Goal: Information Seeking & Learning: Learn about a topic

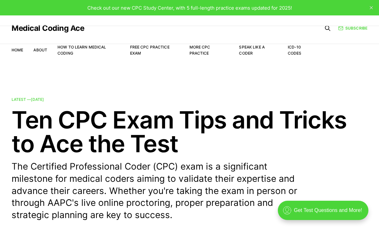
click at [157, 47] on link "Free CPC Practice Exam" at bounding box center [150, 50] width 40 height 11
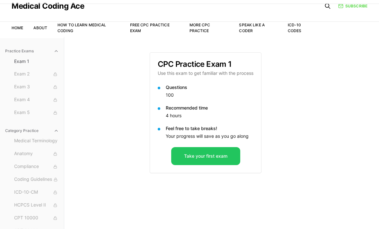
scroll to position [24, 0]
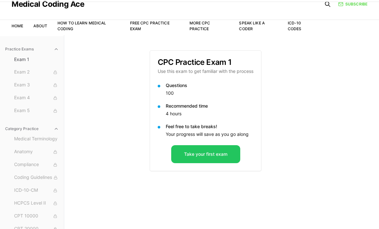
click at [228, 157] on button "Take your first exam" at bounding box center [205, 154] width 69 height 18
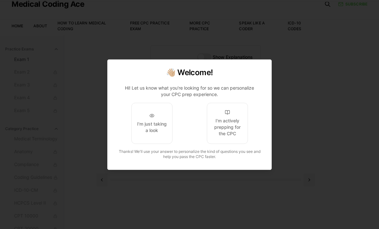
click at [234, 136] on div "I'm actively prepping for the CPC" at bounding box center [228, 127] width 30 height 19
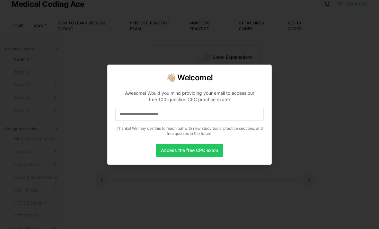
click at [232, 121] on input at bounding box center [189, 114] width 149 height 13
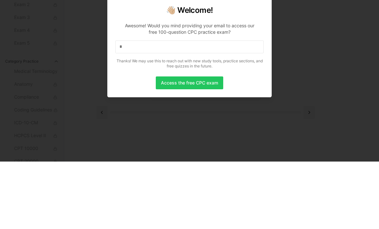
scroll to position [47, 0]
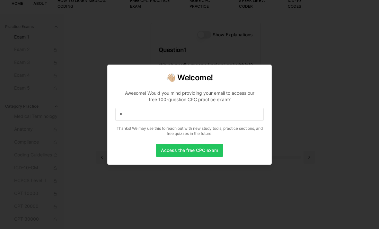
click at [213, 119] on input "*" at bounding box center [189, 114] width 149 height 13
click at [218, 121] on input at bounding box center [189, 114] width 149 height 13
click at [209, 114] on input "*" at bounding box center [189, 114] width 149 height 13
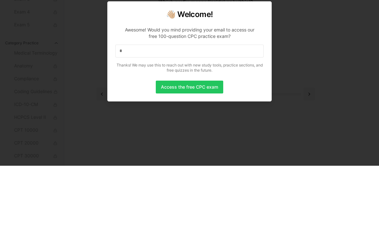
click at [243, 108] on input "*" at bounding box center [189, 114] width 149 height 13
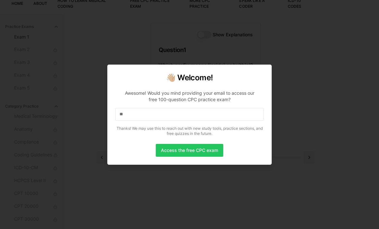
click at [226, 120] on input "**" at bounding box center [189, 114] width 149 height 13
click at [236, 117] on input "***" at bounding box center [189, 114] width 149 height 13
click at [215, 116] on input "****" at bounding box center [189, 114] width 149 height 13
click at [225, 121] on input "*****" at bounding box center [189, 114] width 149 height 13
click at [220, 121] on input "****" at bounding box center [189, 114] width 149 height 13
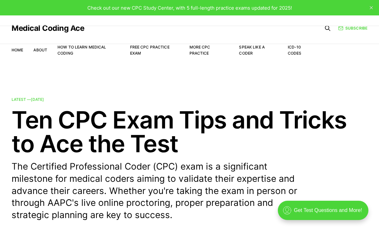
click at [168, 45] on link "Free CPC Practice Exam" at bounding box center [150, 50] width 40 height 11
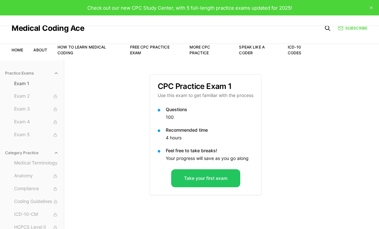
click at [222, 175] on button "Take your first exam" at bounding box center [205, 178] width 69 height 18
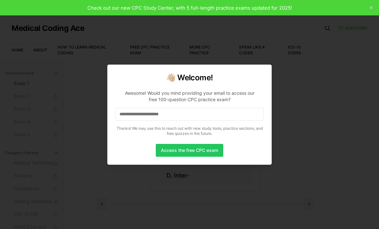
click at [233, 114] on input at bounding box center [189, 114] width 149 height 13
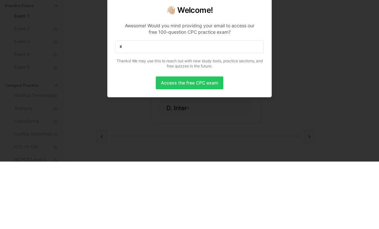
scroll to position [59, 0]
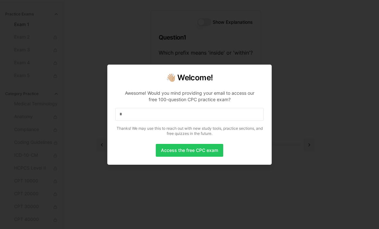
click at [245, 116] on input "*" at bounding box center [189, 114] width 149 height 13
click at [236, 110] on input "**" at bounding box center [189, 114] width 149 height 13
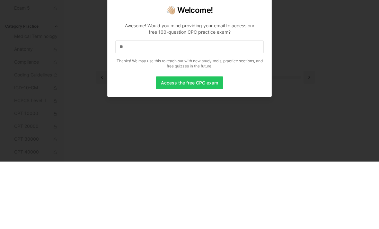
click at [247, 108] on input "**" at bounding box center [189, 114] width 149 height 13
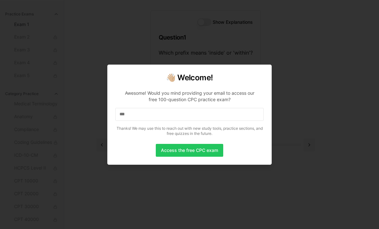
click at [236, 111] on input "***" at bounding box center [189, 114] width 149 height 13
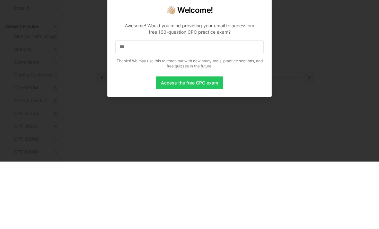
click at [236, 108] on input "***" at bounding box center [189, 114] width 149 height 13
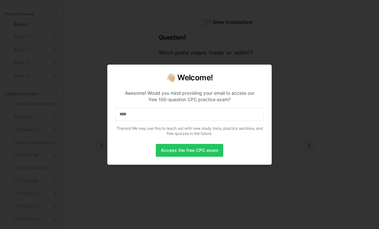
click at [233, 110] on input "****" at bounding box center [189, 114] width 149 height 13
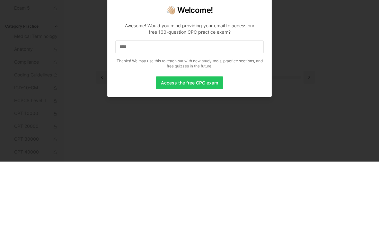
click at [238, 108] on input "****" at bounding box center [189, 114] width 149 height 13
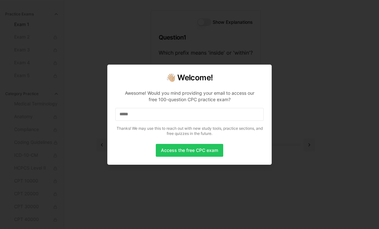
click at [229, 112] on input "*****" at bounding box center [189, 114] width 149 height 13
click at [222, 111] on input "******" at bounding box center [189, 114] width 149 height 13
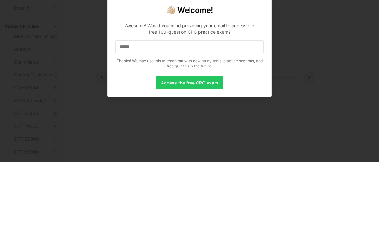
click at [236, 108] on input "******" at bounding box center [189, 114] width 149 height 13
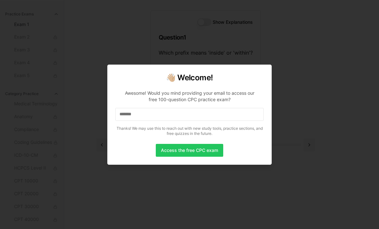
click at [230, 112] on input "*******" at bounding box center [189, 114] width 149 height 13
click at [225, 115] on input "********" at bounding box center [189, 114] width 149 height 13
click at [230, 117] on input "*********" at bounding box center [189, 114] width 149 height 13
click at [221, 113] on input "**********" at bounding box center [189, 114] width 149 height 13
click at [222, 115] on input "**********" at bounding box center [189, 114] width 149 height 13
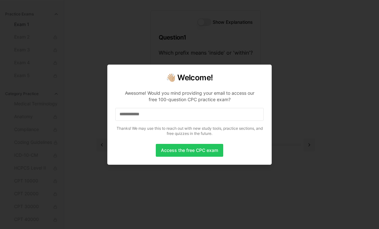
click at [226, 114] on input "**********" at bounding box center [189, 114] width 149 height 13
click at [233, 114] on input "**********" at bounding box center [189, 114] width 149 height 13
click at [240, 113] on input "**********" at bounding box center [189, 114] width 149 height 13
click at [235, 111] on input "**********" at bounding box center [189, 114] width 149 height 13
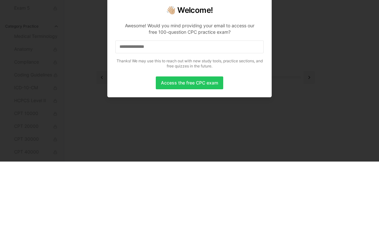
click at [230, 108] on input "**********" at bounding box center [189, 114] width 149 height 13
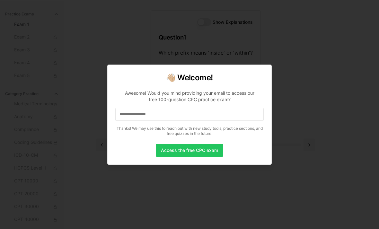
click at [233, 114] on input "**********" at bounding box center [189, 114] width 149 height 13
click at [218, 149] on button "Access the free CPC exam" at bounding box center [190, 150] width 68 height 13
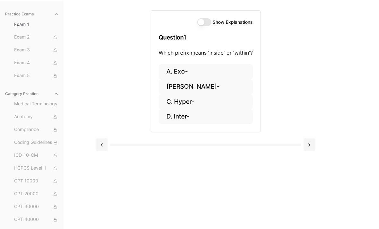
click at [31, 37] on span "Exam 2" at bounding box center [36, 37] width 45 height 7
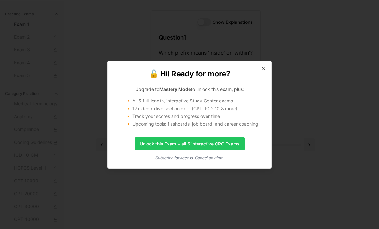
click at [262, 66] on icon "button" at bounding box center [263, 68] width 5 height 5
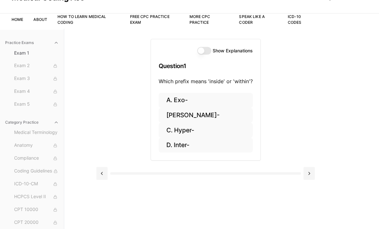
scroll to position [39, 0]
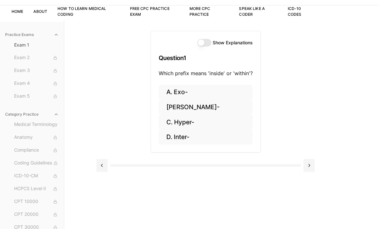
click at [107, 166] on button at bounding box center [101, 165] width 11 height 13
click at [306, 165] on button at bounding box center [309, 165] width 11 height 13
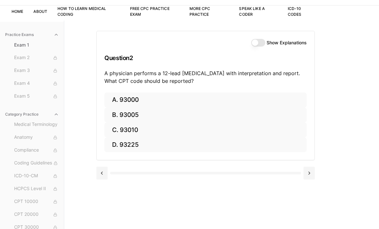
click at [102, 176] on button at bounding box center [101, 173] width 11 height 13
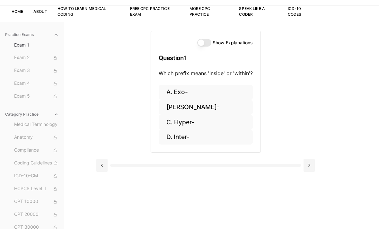
click at [240, 165] on div at bounding box center [205, 165] width 191 height 3
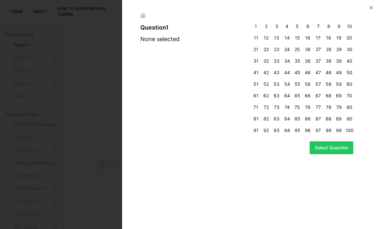
click at [372, 7] on icon "button" at bounding box center [371, 7] width 5 height 5
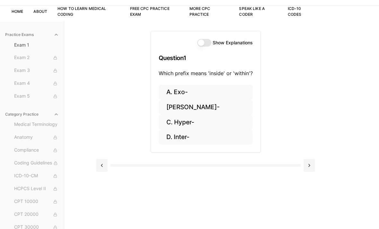
click at [309, 163] on button at bounding box center [309, 165] width 11 height 13
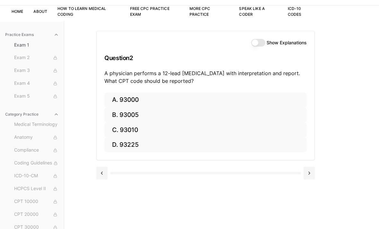
click at [135, 103] on button "A. 93000" at bounding box center [205, 100] width 203 height 15
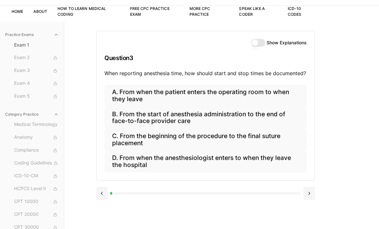
click at [153, 119] on button "B. From the start of anesthesia administration to the end of face-to-face provi…" at bounding box center [205, 118] width 203 height 22
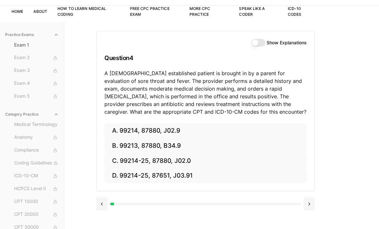
click at [162, 162] on button "C. 99214-25, 87880, J02.0" at bounding box center [205, 160] width 203 height 15
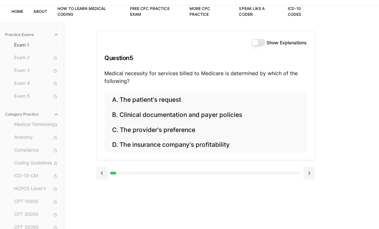
click at [101, 174] on button at bounding box center [101, 173] width 11 height 13
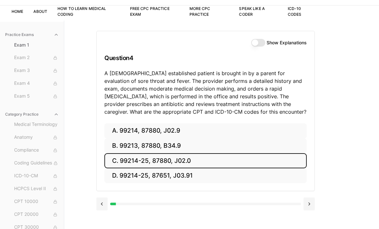
click at [312, 204] on button at bounding box center [309, 204] width 11 height 13
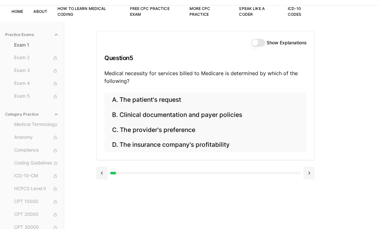
click at [170, 113] on button "B. Clinical documentation and payer policies" at bounding box center [205, 115] width 203 height 15
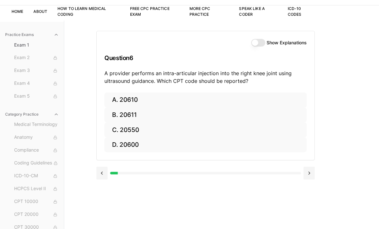
click at [159, 113] on button "B. 20611" at bounding box center [205, 115] width 203 height 15
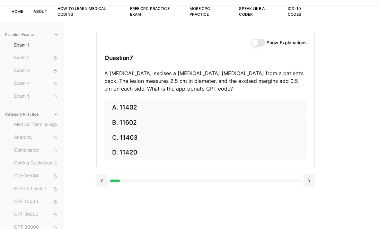
click at [100, 184] on button at bounding box center [101, 181] width 11 height 13
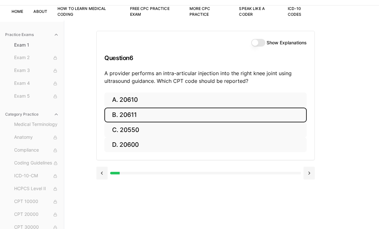
click at [304, 171] on button at bounding box center [309, 173] width 11 height 13
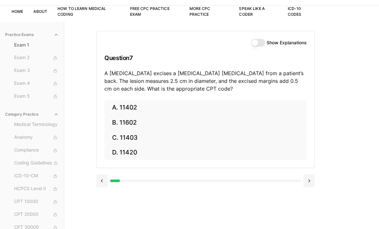
click at [142, 137] on button "C. 11403" at bounding box center [205, 137] width 203 height 15
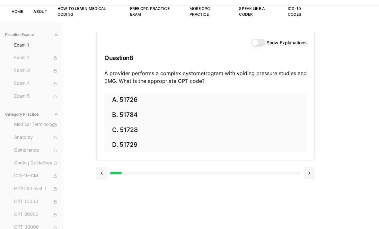
click at [107, 176] on button at bounding box center [101, 173] width 11 height 13
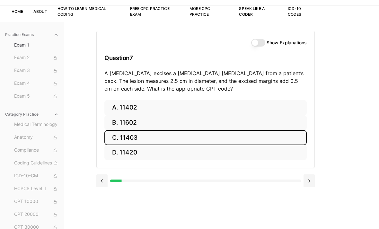
click at [307, 177] on button at bounding box center [309, 181] width 11 height 13
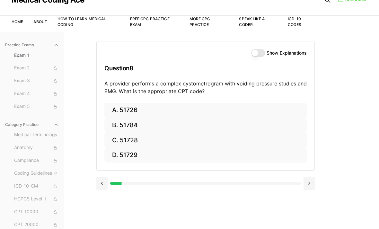
scroll to position [28, 0]
click at [161, 159] on button "D. 51729" at bounding box center [205, 155] width 203 height 15
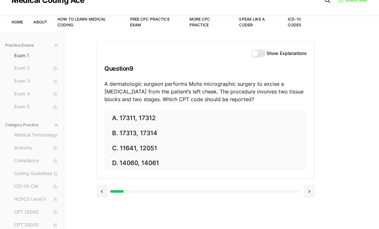
click at [162, 121] on button "A. 17311, 17312" at bounding box center [205, 118] width 203 height 15
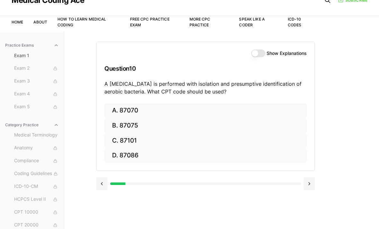
click at [150, 126] on button "B. 87075" at bounding box center [205, 125] width 203 height 15
click at [166, 125] on button "B. 63047" at bounding box center [205, 125] width 203 height 15
click at [140, 128] on button "B. Z13.1" at bounding box center [205, 125] width 203 height 15
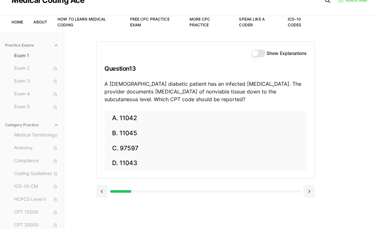
click at [101, 191] on button at bounding box center [101, 191] width 11 height 13
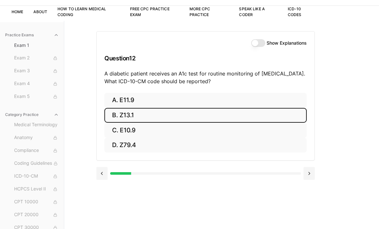
scroll to position [39, 0]
click at [167, 119] on button "B. Z13.1" at bounding box center [205, 115] width 203 height 15
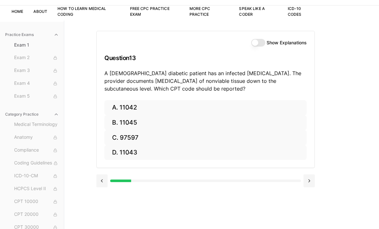
click at [100, 180] on button at bounding box center [101, 181] width 11 height 13
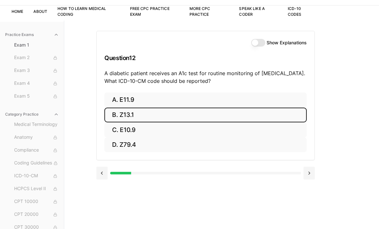
click at [307, 173] on button at bounding box center [309, 173] width 11 height 13
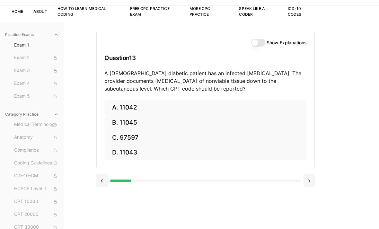
click at [144, 106] on button "A. 11042" at bounding box center [205, 107] width 203 height 15
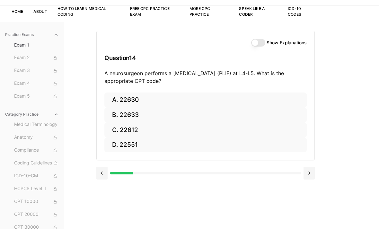
click at [133, 99] on button "A. 22630" at bounding box center [205, 100] width 203 height 15
click at [147, 106] on button "A. R91.8" at bounding box center [205, 100] width 203 height 15
click at [100, 174] on button at bounding box center [101, 173] width 11 height 13
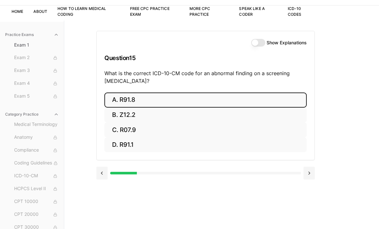
click at [133, 96] on button "A. R91.8" at bounding box center [205, 100] width 203 height 15
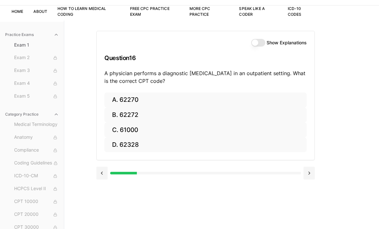
click at [177, 97] on button "A. 62270" at bounding box center [205, 100] width 203 height 15
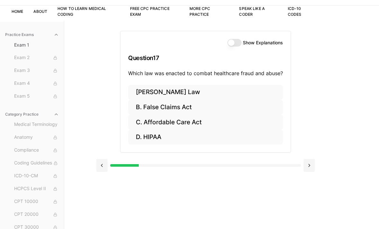
click at [185, 107] on button "B. False Claims Act" at bounding box center [205, 107] width 155 height 15
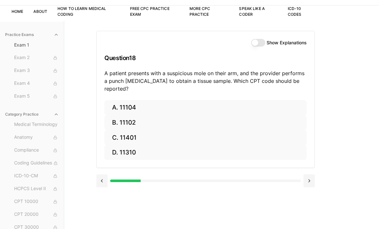
click at [101, 175] on button at bounding box center [101, 181] width 11 height 13
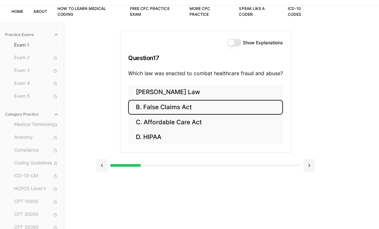
click at [307, 168] on button at bounding box center [309, 165] width 11 height 13
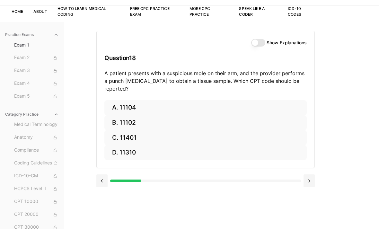
click at [131, 100] on button "A. 11104" at bounding box center [205, 107] width 203 height 15
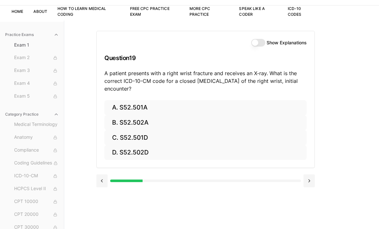
click at [308, 182] on button at bounding box center [309, 181] width 11 height 13
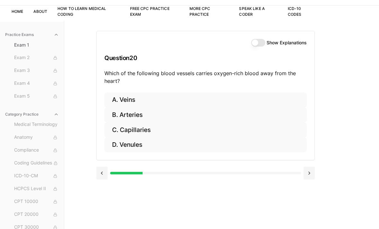
click at [144, 115] on button "B. Arteries" at bounding box center [205, 115] width 203 height 15
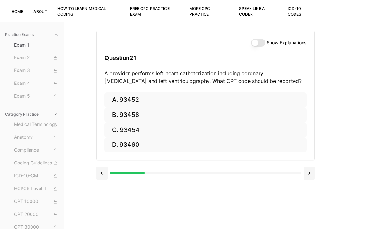
click at [149, 97] on button "A. 93452" at bounding box center [205, 100] width 203 height 15
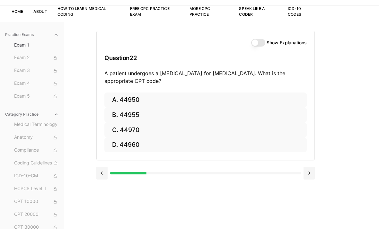
click at [143, 131] on button "C. 44970" at bounding box center [205, 129] width 203 height 15
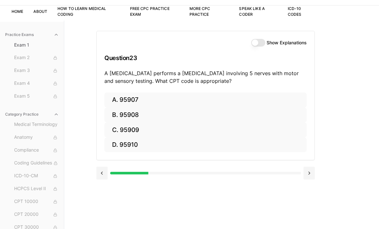
click at [136, 98] on button "A. 95907" at bounding box center [205, 100] width 203 height 15
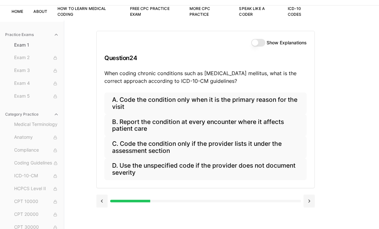
click at [156, 127] on button "B. Report the condition at every encounter where it affects patient care" at bounding box center [205, 125] width 203 height 22
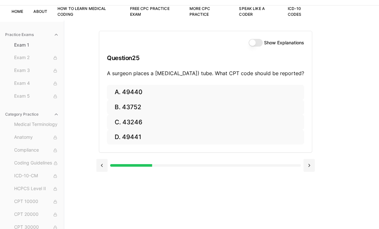
click at [153, 100] on button "A. 49440" at bounding box center [205, 92] width 197 height 15
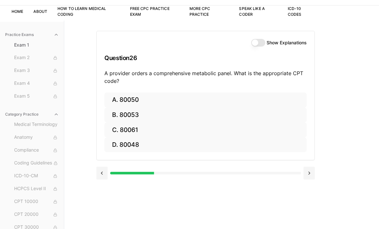
click at [144, 114] on button "B. 80053" at bounding box center [205, 115] width 203 height 15
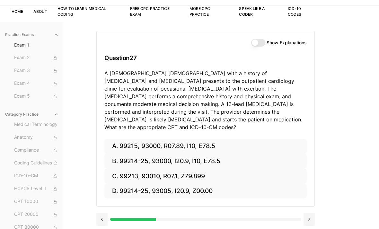
click at [212, 154] on button "B. 99214-25, 93000, I20.9, I10, E78.5" at bounding box center [205, 161] width 203 height 15
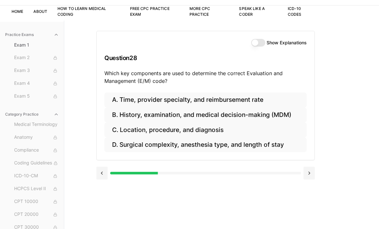
click at [181, 113] on button "B. History, examination, and medical decision-making (MDM)" at bounding box center [205, 115] width 203 height 15
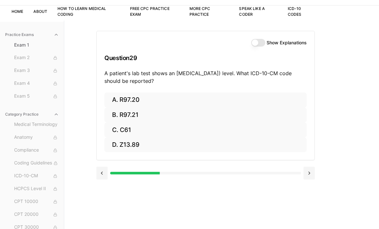
click at [131, 101] on button "A. R97.20" at bounding box center [205, 100] width 203 height 15
click at [100, 177] on button at bounding box center [101, 173] width 11 height 13
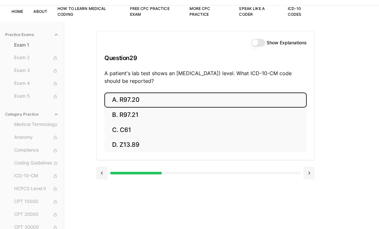
click at [99, 173] on button at bounding box center [101, 173] width 11 height 13
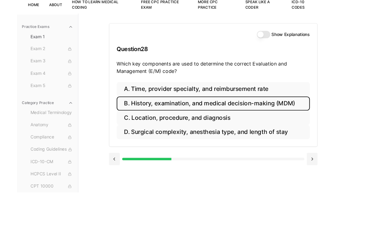
scroll to position [35, 0]
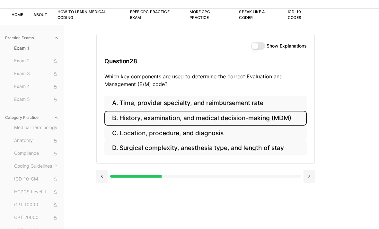
click at [104, 181] on button at bounding box center [101, 176] width 11 height 13
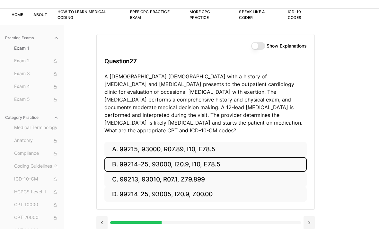
click at [101, 216] on button at bounding box center [101, 222] width 11 height 13
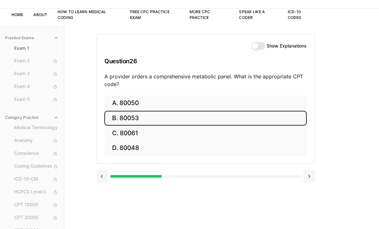
click at [102, 180] on button at bounding box center [101, 176] width 11 height 13
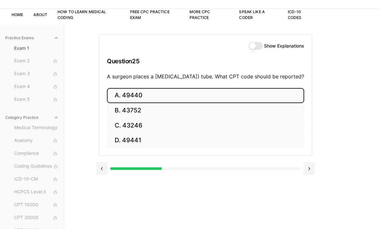
click at [104, 175] on button at bounding box center [101, 168] width 11 height 13
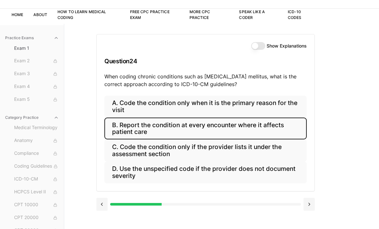
click at [99, 205] on button at bounding box center [101, 204] width 11 height 13
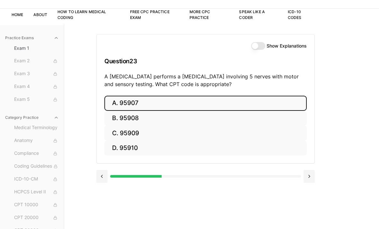
click at [102, 180] on button at bounding box center [101, 176] width 11 height 13
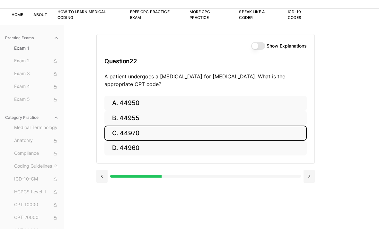
click at [103, 177] on button at bounding box center [101, 176] width 11 height 13
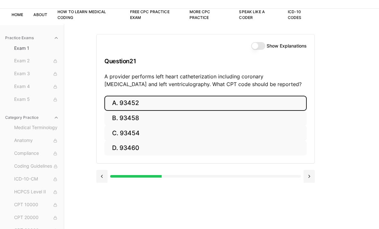
click at [101, 176] on button at bounding box center [101, 176] width 11 height 13
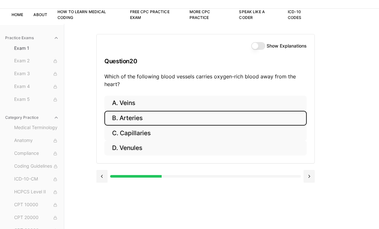
click at [102, 179] on button at bounding box center [101, 176] width 11 height 13
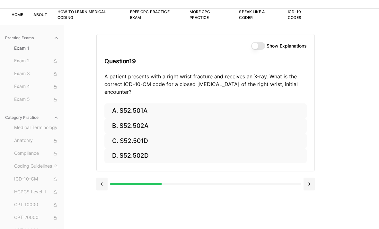
click at [103, 186] on button at bounding box center [101, 184] width 11 height 13
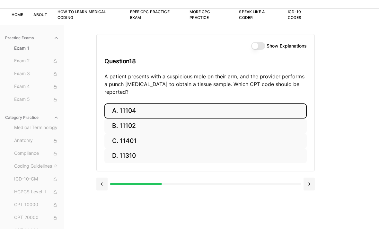
click at [98, 181] on button at bounding box center [101, 184] width 11 height 13
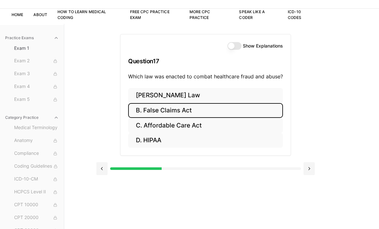
click at [97, 174] on button at bounding box center [101, 168] width 11 height 13
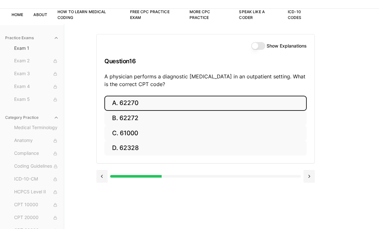
click at [100, 178] on button at bounding box center [101, 176] width 11 height 13
click at [102, 180] on button at bounding box center [101, 176] width 11 height 13
click at [103, 179] on button at bounding box center [101, 176] width 11 height 13
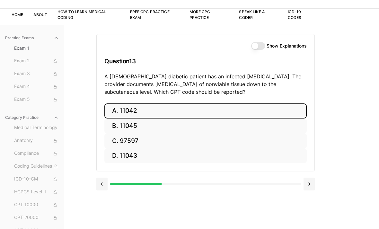
click at [104, 187] on button at bounding box center [101, 184] width 11 height 13
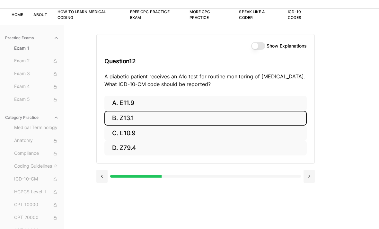
click at [101, 182] on button at bounding box center [101, 176] width 11 height 13
click at [102, 179] on button at bounding box center [101, 176] width 11 height 13
click at [98, 179] on button at bounding box center [101, 176] width 11 height 13
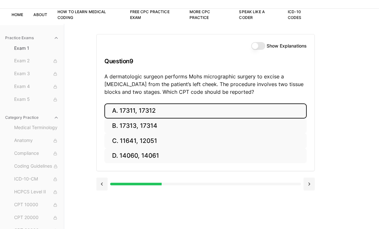
click at [101, 187] on button at bounding box center [101, 184] width 11 height 13
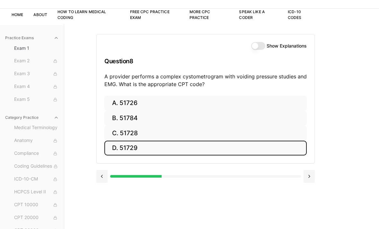
click at [102, 186] on div at bounding box center [205, 176] width 219 height 24
click at [101, 180] on button at bounding box center [101, 176] width 11 height 13
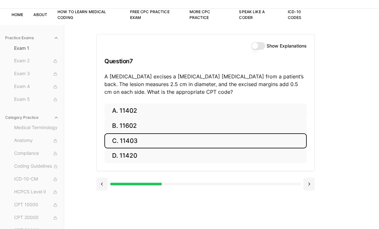
click at [100, 179] on button at bounding box center [101, 184] width 11 height 13
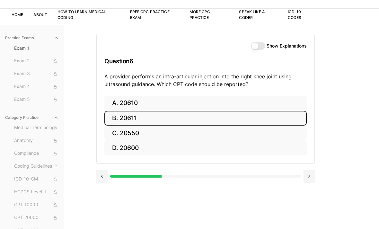
click at [104, 180] on button at bounding box center [101, 176] width 11 height 13
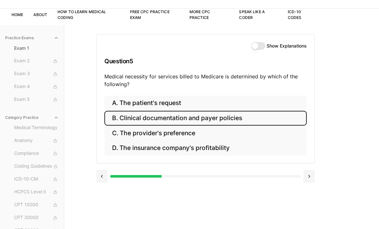
click at [99, 177] on button at bounding box center [101, 176] width 11 height 13
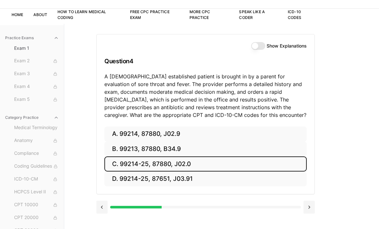
click at [101, 207] on button at bounding box center [101, 207] width 11 height 13
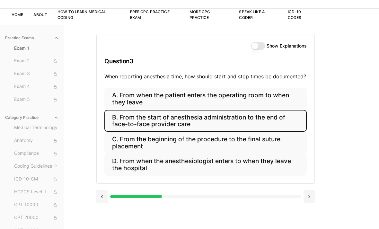
click at [102, 199] on button at bounding box center [101, 196] width 11 height 13
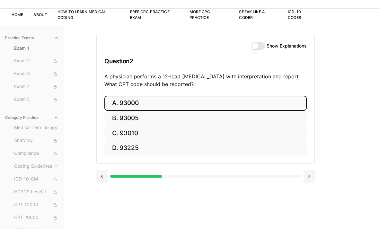
click at [101, 180] on button at bounding box center [101, 176] width 11 height 13
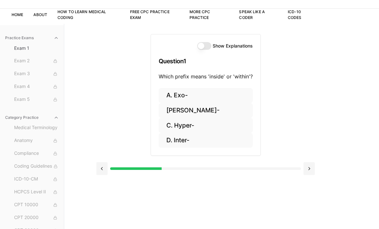
click at [191, 114] on button "B. Endo-" at bounding box center [206, 110] width 94 height 15
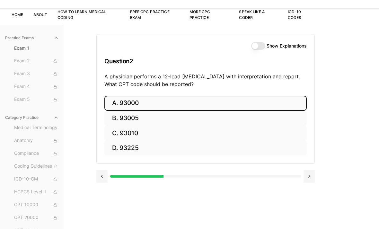
click at [101, 178] on button at bounding box center [101, 176] width 11 height 13
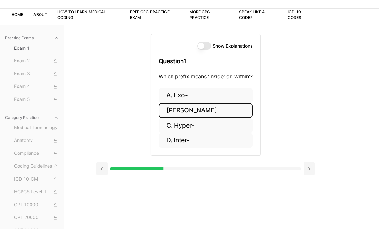
click at [203, 48] on button "Show Explanations" at bounding box center [204, 46] width 14 height 8
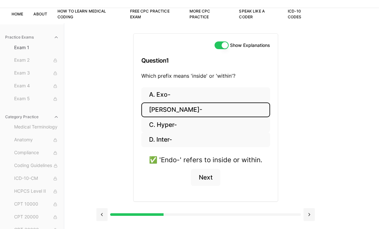
scroll to position [35, 0]
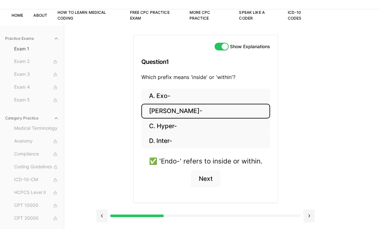
click at [206, 177] on button "Next" at bounding box center [205, 178] width 29 height 17
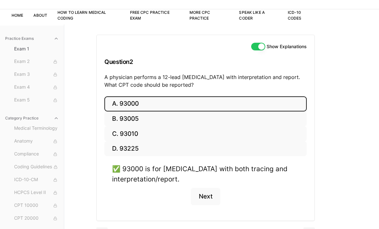
click at [205, 196] on button "Next" at bounding box center [205, 196] width 29 height 17
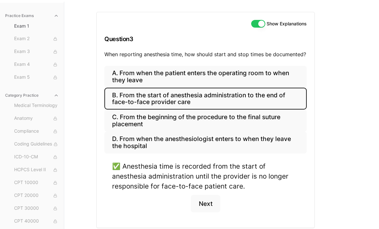
scroll to position [59, 0]
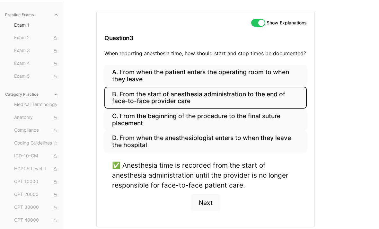
click at [205, 204] on button "Next" at bounding box center [205, 202] width 29 height 17
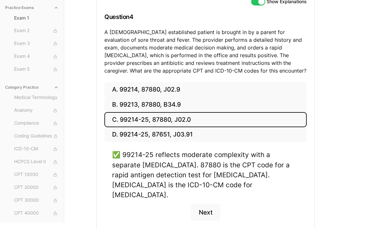
scroll to position [78, 0]
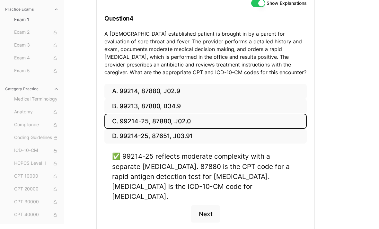
click at [202, 205] on button "Next" at bounding box center [205, 213] width 29 height 17
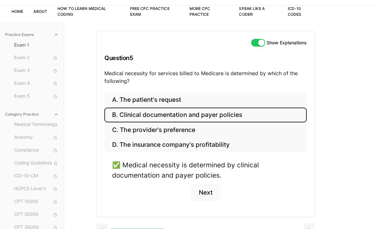
click at [202, 192] on button "Next" at bounding box center [205, 192] width 29 height 17
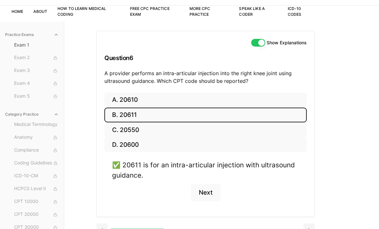
click at [207, 193] on button "Next" at bounding box center [205, 192] width 29 height 17
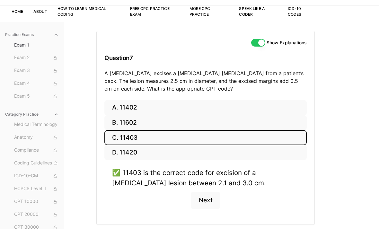
click at [205, 199] on button "Next" at bounding box center [205, 200] width 29 height 17
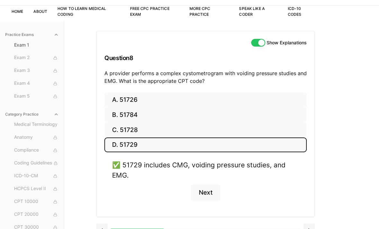
click at [206, 195] on button "Next" at bounding box center [205, 192] width 29 height 17
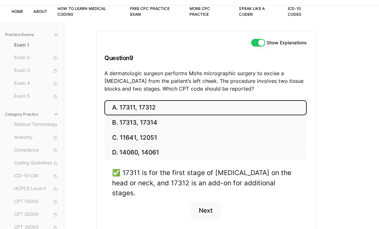
click at [203, 202] on button "Next" at bounding box center [205, 210] width 29 height 17
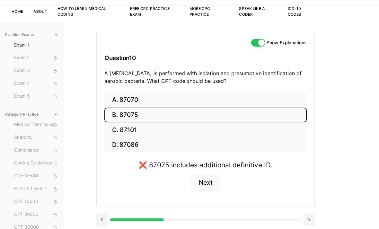
click at [130, 103] on button "A. 87070" at bounding box center [205, 100] width 203 height 15
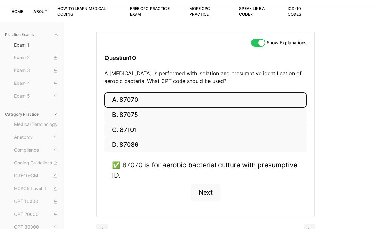
click at [205, 191] on button "Next" at bounding box center [205, 192] width 29 height 17
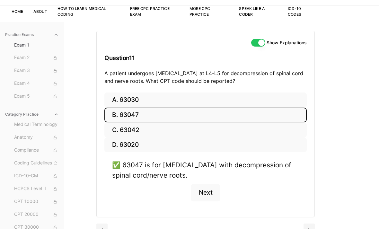
click at [208, 190] on button "Next" at bounding box center [205, 192] width 29 height 17
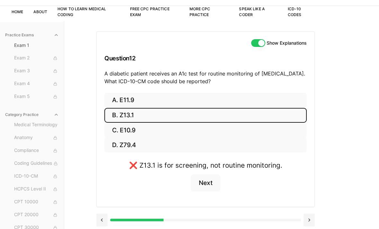
scroll to position [38, 0]
click at [128, 142] on button "D. Z79.4" at bounding box center [205, 145] width 203 height 15
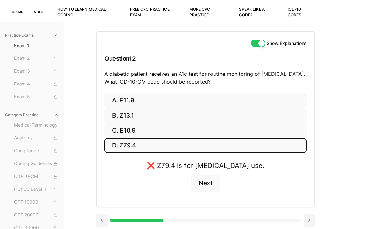
click at [127, 102] on button "A. E11.9" at bounding box center [205, 100] width 203 height 15
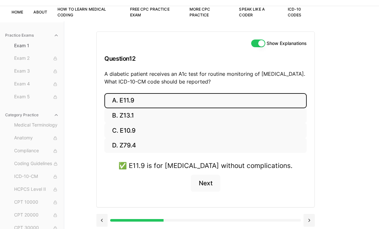
click at [131, 115] on button "B. Z13.1" at bounding box center [205, 115] width 203 height 15
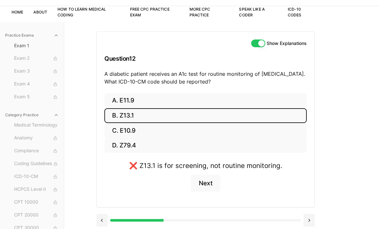
click at [132, 106] on button "A. E11.9" at bounding box center [205, 100] width 203 height 15
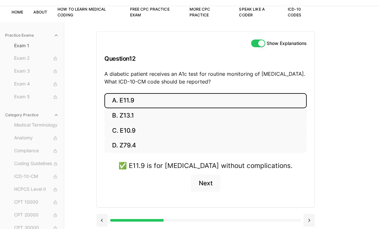
click at [205, 186] on button "Next" at bounding box center [205, 183] width 29 height 17
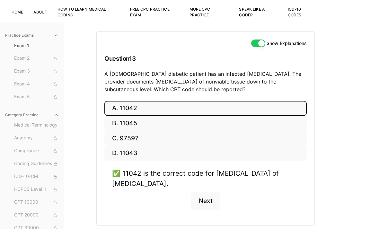
click at [204, 198] on button "Next" at bounding box center [205, 201] width 29 height 17
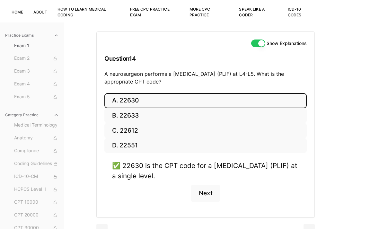
click at [205, 188] on button "Next" at bounding box center [205, 193] width 29 height 17
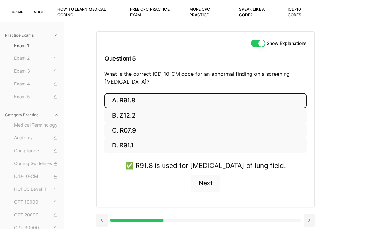
click at [210, 192] on button "Next" at bounding box center [205, 183] width 29 height 17
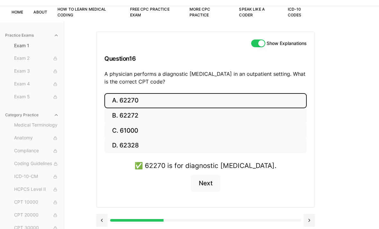
click at [206, 188] on button "Next" at bounding box center [205, 183] width 29 height 17
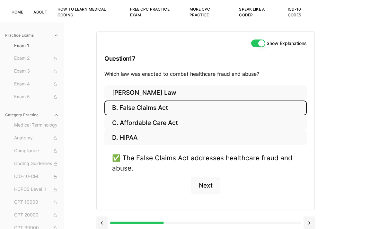
click at [208, 189] on button "Next" at bounding box center [205, 185] width 29 height 17
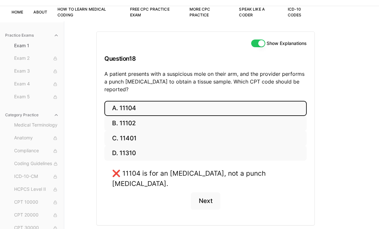
click at [130, 116] on button "B. 11102" at bounding box center [205, 123] width 203 height 15
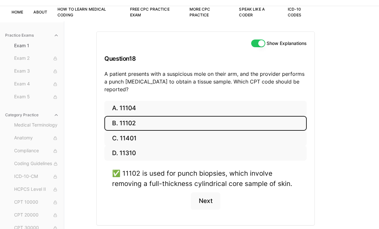
click at [141, 104] on button "A. 11104" at bounding box center [205, 108] width 203 height 15
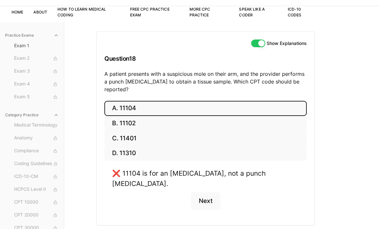
click at [205, 193] on button "Next" at bounding box center [205, 201] width 29 height 17
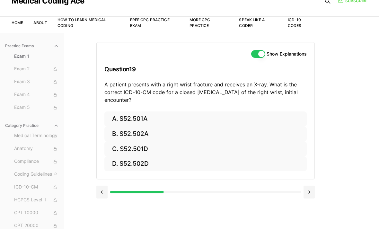
scroll to position [27, 0]
click at [141, 118] on button "A. S52.501A" at bounding box center [205, 119] width 203 height 15
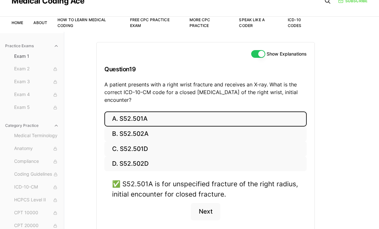
click at [205, 214] on button "Next" at bounding box center [205, 211] width 29 height 17
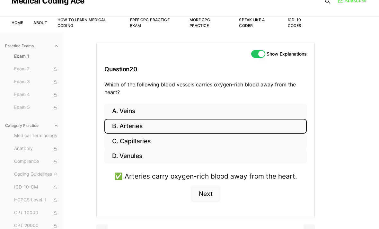
click at [204, 195] on button "Next" at bounding box center [205, 194] width 29 height 17
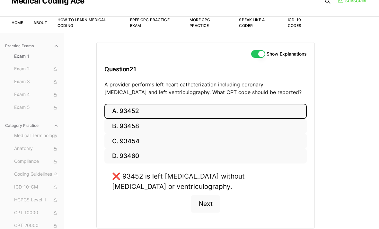
click at [141, 129] on button "B. 93458" at bounding box center [205, 126] width 203 height 15
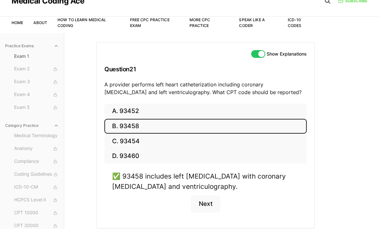
click at [206, 202] on button "Next" at bounding box center [205, 203] width 29 height 17
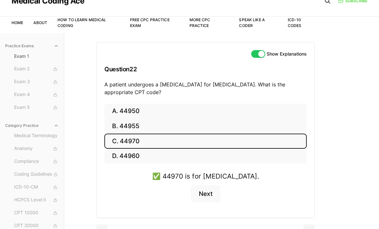
click at [204, 194] on button "Next" at bounding box center [205, 194] width 29 height 17
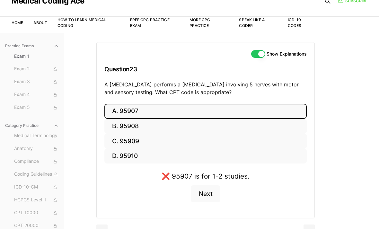
click at [136, 122] on button "B. 95908" at bounding box center [205, 126] width 203 height 15
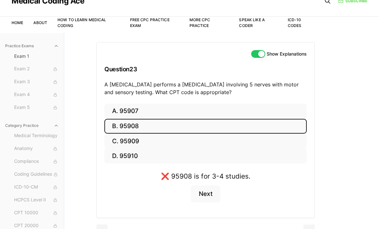
click at [131, 139] on button "C. 95909" at bounding box center [205, 141] width 203 height 15
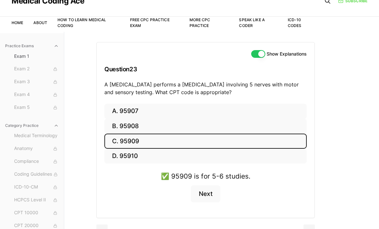
click at [208, 201] on button "Next" at bounding box center [205, 194] width 29 height 17
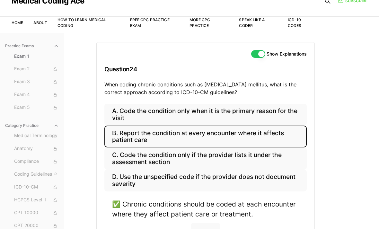
click at [200, 226] on button "Next" at bounding box center [205, 231] width 29 height 17
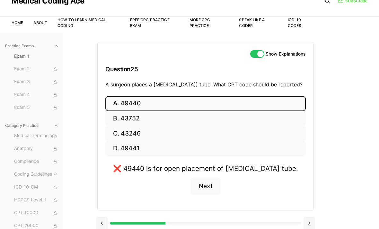
click at [141, 154] on button "D. 49441" at bounding box center [205, 148] width 201 height 15
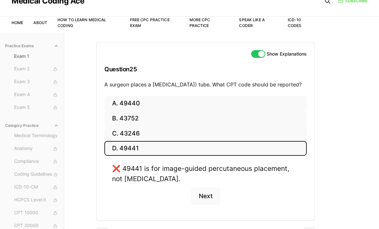
click at [133, 141] on button "C. 43246" at bounding box center [205, 133] width 203 height 15
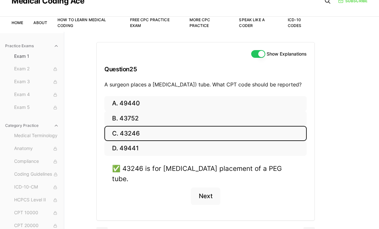
click at [127, 110] on button "A. 49440" at bounding box center [205, 103] width 203 height 15
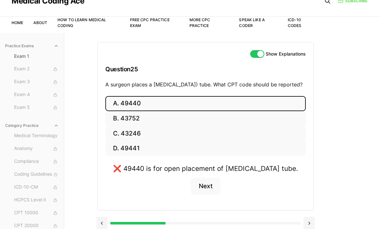
click at [142, 136] on button "C. 43246" at bounding box center [205, 133] width 201 height 15
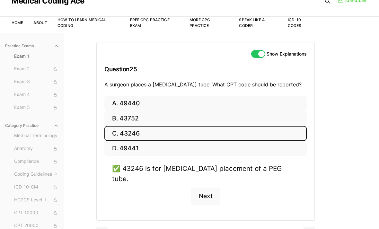
click at [207, 190] on button "Next" at bounding box center [205, 196] width 29 height 17
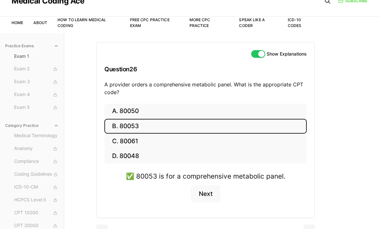
click at [209, 195] on button "Next" at bounding box center [205, 194] width 29 height 17
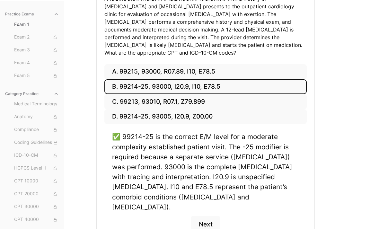
scroll to position [118, 0]
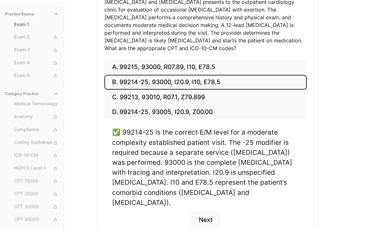
click at [205, 212] on button "Next" at bounding box center [205, 220] width 29 height 17
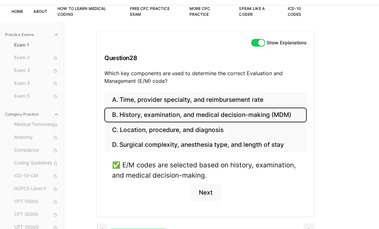
click at [205, 195] on button "Next" at bounding box center [205, 192] width 29 height 17
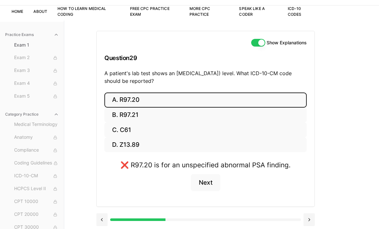
click at [126, 116] on button "B. R97.21" at bounding box center [205, 115] width 203 height 15
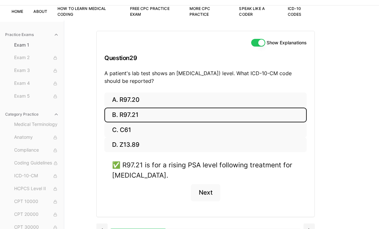
click at [206, 195] on button "Next" at bounding box center [205, 192] width 29 height 17
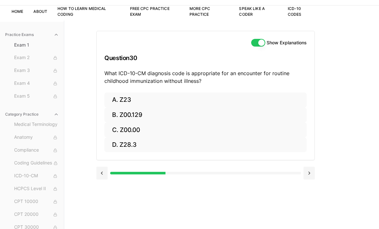
click at [136, 98] on button "A. Z23" at bounding box center [205, 100] width 203 height 15
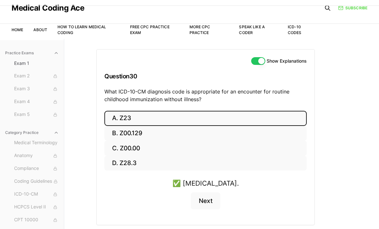
scroll to position [0, 0]
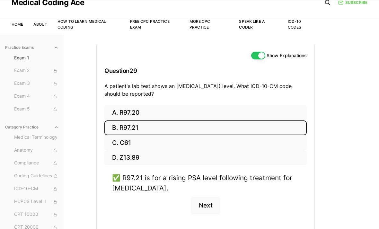
scroll to position [39, 0]
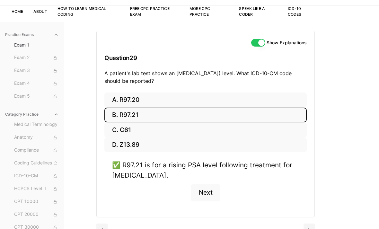
click at [102, 229] on button at bounding box center [101, 230] width 11 height 13
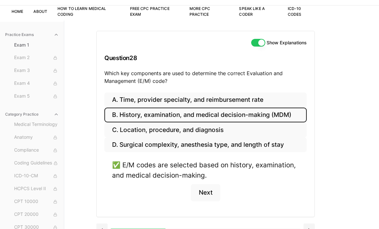
click at [102, 229] on button at bounding box center [101, 230] width 11 height 13
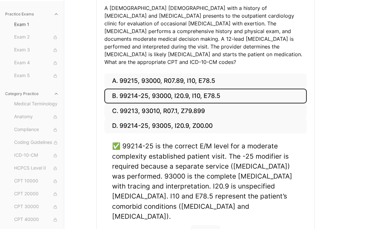
scroll to position [118, 0]
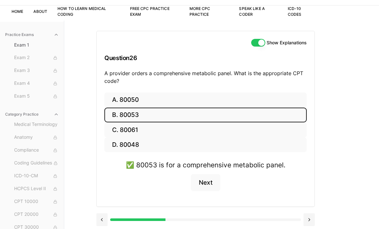
click at [105, 218] on button at bounding box center [101, 219] width 11 height 13
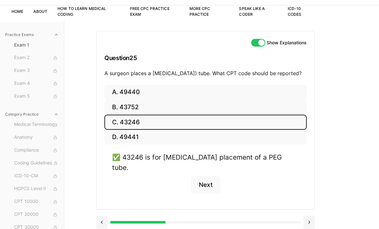
click at [106, 219] on button at bounding box center [101, 222] width 11 height 13
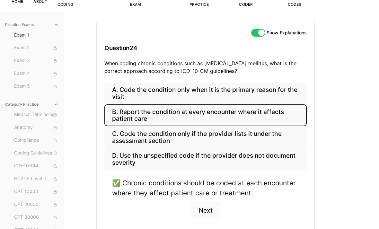
scroll to position [56, 0]
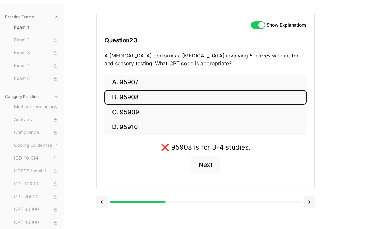
scroll to position [39, 0]
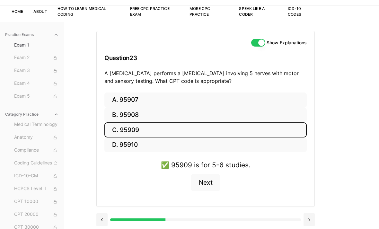
click at [106, 215] on button at bounding box center [101, 219] width 11 height 13
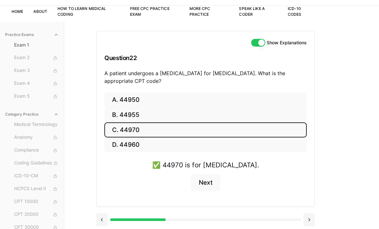
click at [107, 219] on button at bounding box center [101, 219] width 11 height 13
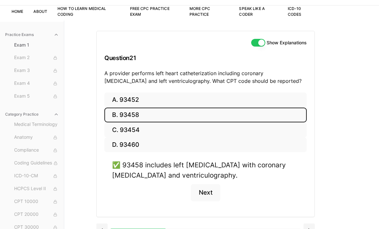
click at [170, 98] on button "A. 93452" at bounding box center [205, 100] width 203 height 15
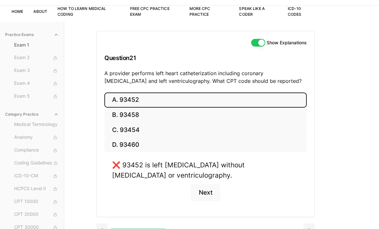
click at [100, 225] on button at bounding box center [101, 230] width 11 height 13
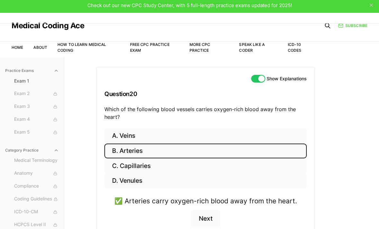
scroll to position [0, 0]
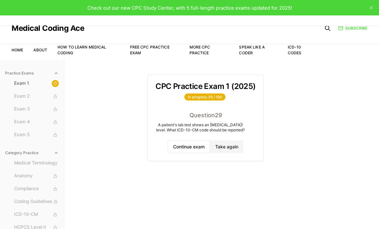
click at [182, 153] on button "Continue exam" at bounding box center [189, 146] width 42 height 13
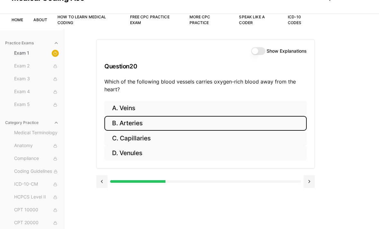
scroll to position [39, 0]
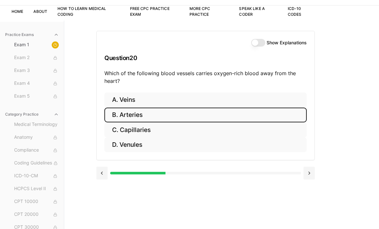
click at [308, 174] on button at bounding box center [309, 173] width 11 height 13
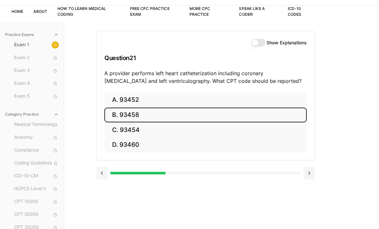
click at [307, 173] on button at bounding box center [309, 173] width 11 height 13
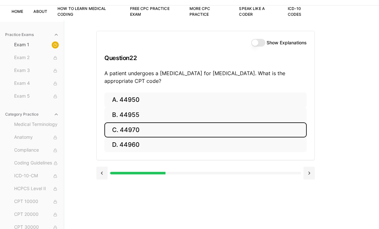
click at [304, 178] on button at bounding box center [309, 173] width 11 height 13
click at [300, 174] on div at bounding box center [205, 173] width 191 height 3
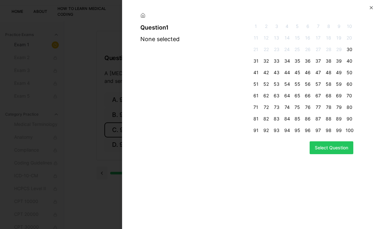
click at [372, 6] on icon "button" at bounding box center [371, 7] width 5 height 5
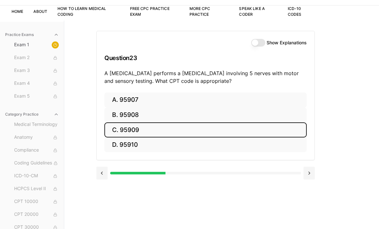
click at [306, 175] on button at bounding box center [309, 173] width 11 height 13
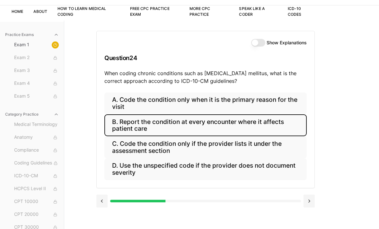
click at [308, 203] on button at bounding box center [309, 201] width 11 height 13
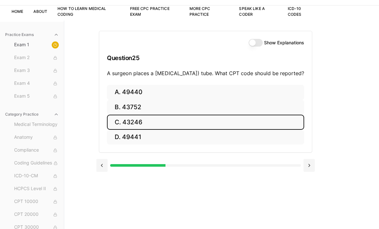
click at [308, 172] on button at bounding box center [309, 165] width 11 height 13
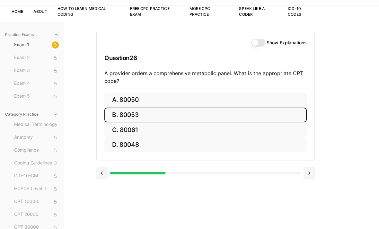
click at [311, 175] on button at bounding box center [309, 173] width 11 height 13
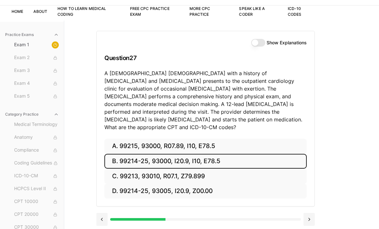
click at [308, 213] on button at bounding box center [309, 219] width 11 height 13
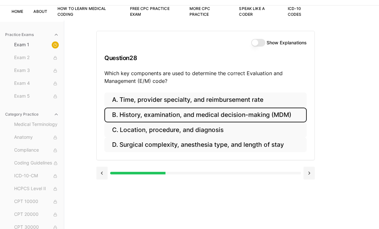
click at [310, 176] on button at bounding box center [309, 173] width 11 height 13
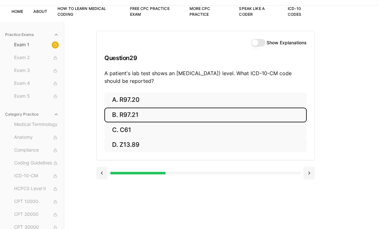
click at [307, 179] on button at bounding box center [309, 173] width 11 height 13
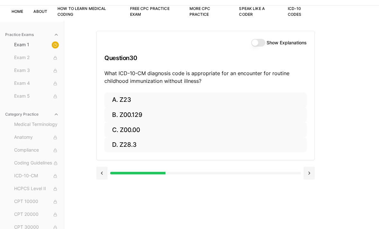
click at [307, 177] on button at bounding box center [309, 173] width 11 height 13
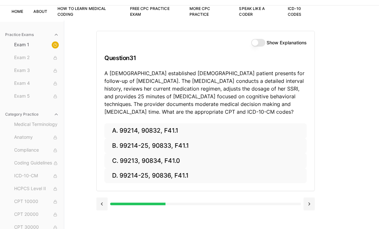
click at [189, 145] on button "B. 99214-25, 90833, F41.1" at bounding box center [205, 146] width 203 height 15
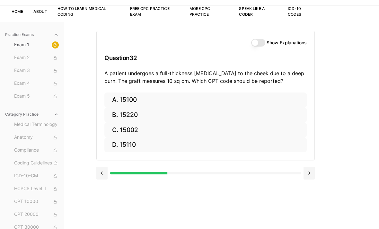
click at [223, 113] on button "B. 15220" at bounding box center [205, 115] width 203 height 15
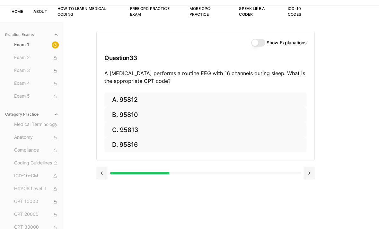
click at [309, 172] on button at bounding box center [309, 173] width 11 height 13
click at [154, 115] on button "B. 47563" at bounding box center [205, 115] width 203 height 15
click at [150, 117] on button "B. 58561" at bounding box center [205, 115] width 203 height 15
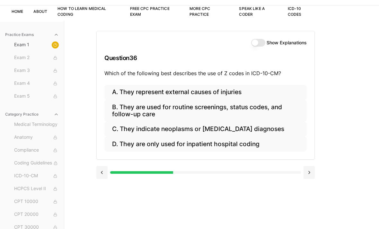
click at [180, 111] on button "B. They are used for routine screenings, status codes, and follow-up care" at bounding box center [205, 111] width 203 height 22
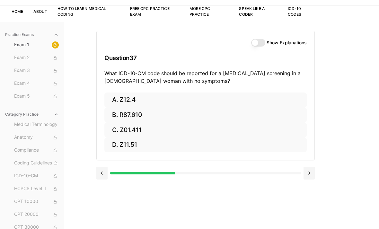
click at [158, 101] on button "A. Z12.4" at bounding box center [205, 100] width 203 height 15
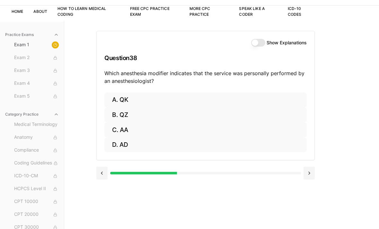
click at [138, 131] on button "C. AA" at bounding box center [205, 129] width 203 height 15
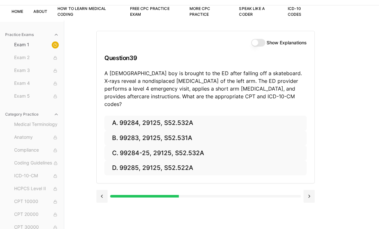
click at [180, 147] on button "C. 99284-25, 29125, S52.532A" at bounding box center [205, 153] width 203 height 15
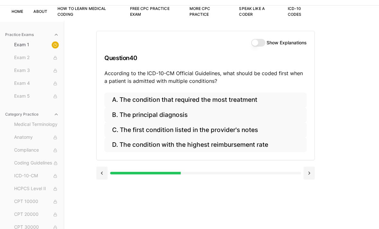
click at [182, 114] on button "B. The principal diagnosis" at bounding box center [205, 115] width 203 height 15
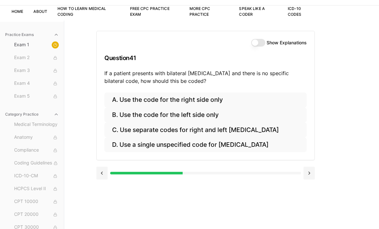
click at [213, 143] on button "D. Use a single unspecified code for [MEDICAL_DATA]" at bounding box center [205, 145] width 203 height 15
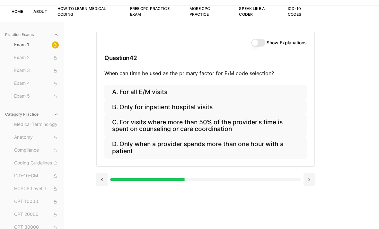
click at [244, 147] on button "D. Only when a provider spends more than one hour with a patient" at bounding box center [205, 148] width 203 height 22
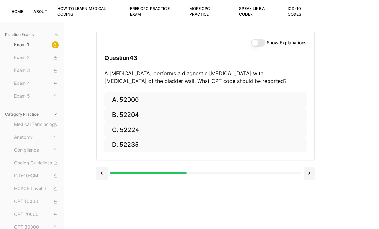
click at [155, 118] on button "B. 52204" at bounding box center [205, 115] width 203 height 15
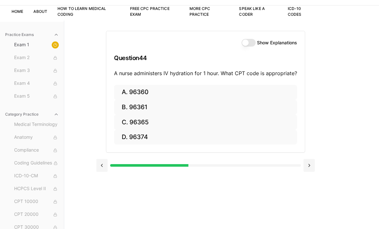
click at [138, 93] on button "A. 96360" at bounding box center [205, 92] width 183 height 15
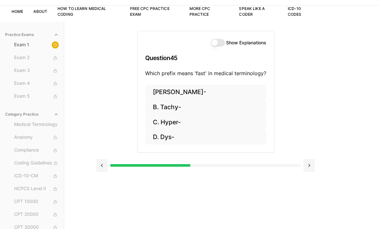
click at [180, 105] on button "B. Tachy-" at bounding box center [205, 107] width 121 height 15
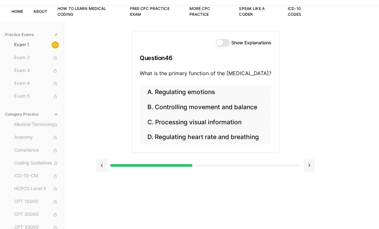
click at [182, 100] on button "B. Controlling movement and balance" at bounding box center [206, 107] width 132 height 15
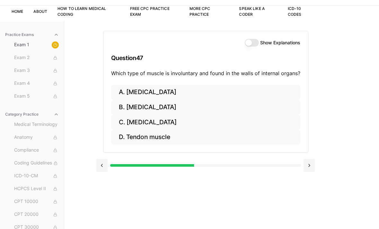
click at [174, 93] on button "A. [MEDICAL_DATA]" at bounding box center [205, 92] width 189 height 15
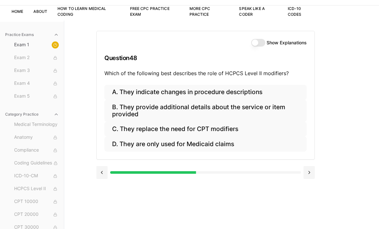
click at [214, 107] on button "B. They provide additional details about the service or item provided" at bounding box center [205, 111] width 203 height 22
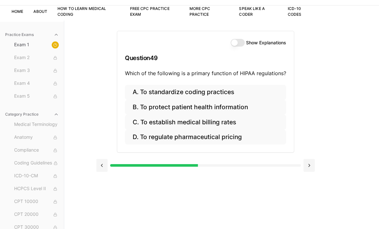
click at [224, 105] on button "B. To protect patient health information" at bounding box center [205, 107] width 161 height 15
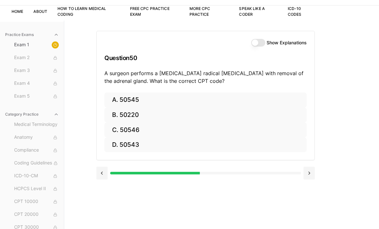
click at [146, 91] on div "Show Explanations Question 50 A surgeon performs a [MEDICAL_DATA] radical [MEDI…" at bounding box center [206, 61] width 218 height 61
click at [156, 101] on button "A. 50545" at bounding box center [205, 100] width 203 height 15
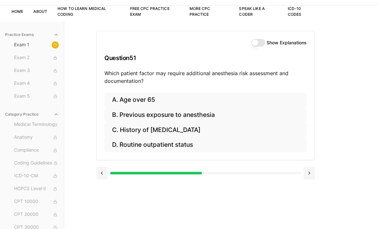
click at [191, 127] on button "C. History of [MEDICAL_DATA]" at bounding box center [205, 129] width 203 height 15
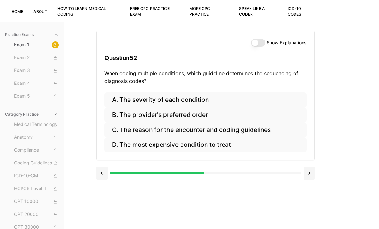
click at [217, 129] on button "C. The reason for the encounter and coding guidelines" at bounding box center [205, 129] width 203 height 15
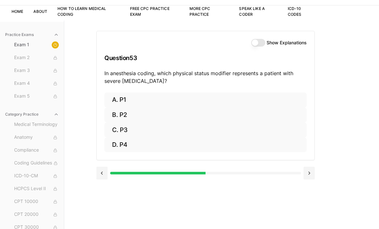
click at [168, 130] on button "C. P3" at bounding box center [205, 129] width 203 height 15
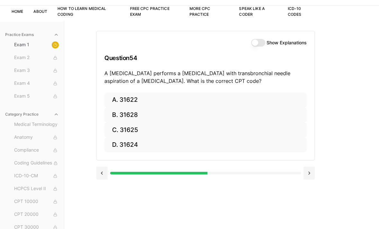
click at [139, 113] on button "B. 31628" at bounding box center [205, 115] width 203 height 15
click at [172, 112] on button "B. 74177" at bounding box center [205, 115] width 203 height 15
click at [166, 112] on button "B. 71046" at bounding box center [205, 115] width 203 height 15
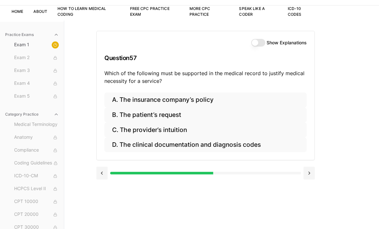
click at [188, 145] on button "D. The clinical documentation and diagnosis codes" at bounding box center [205, 145] width 203 height 15
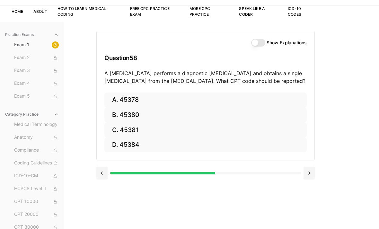
click at [106, 175] on button at bounding box center [101, 173] width 11 height 13
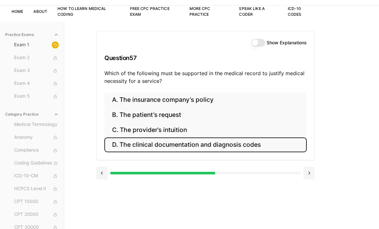
click at [155, 144] on button "D. The clinical documentation and diagnosis codes" at bounding box center [205, 145] width 203 height 15
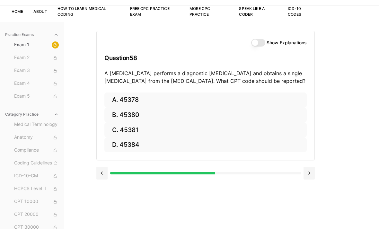
click at [158, 114] on button "B. 45380" at bounding box center [205, 115] width 203 height 15
click at [142, 98] on button "A. 55700" at bounding box center [205, 100] width 203 height 15
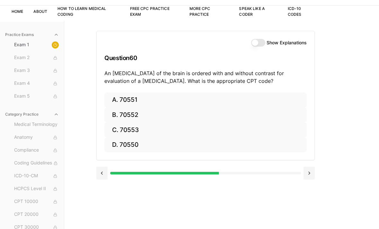
click at [149, 130] on button "C. 70553" at bounding box center [205, 129] width 203 height 15
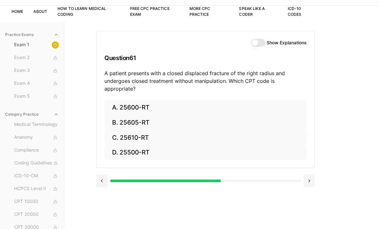
click at [104, 184] on div "Show Explanations Question 61 A patient presents with a closed displaced fractu…" at bounding box center [221, 135] width 251 height 229
click at [106, 175] on button at bounding box center [101, 181] width 11 height 13
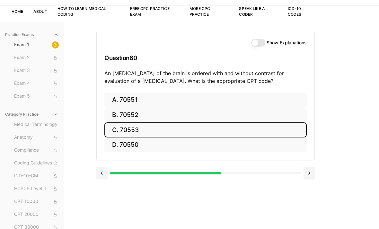
click at [258, 43] on button "Show Explanations" at bounding box center [258, 43] width 14 height 8
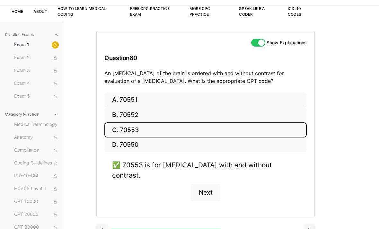
click at [104, 224] on button at bounding box center [101, 230] width 11 height 13
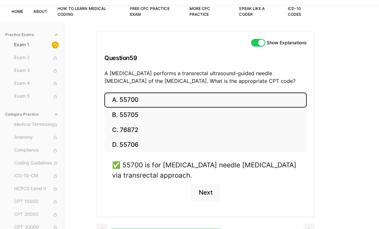
click at [102, 226] on button at bounding box center [101, 230] width 11 height 13
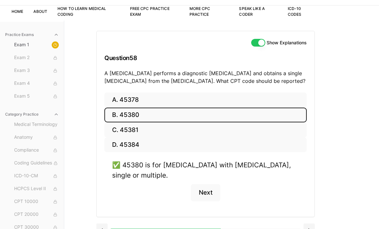
click at [104, 229] on button at bounding box center [101, 230] width 11 height 13
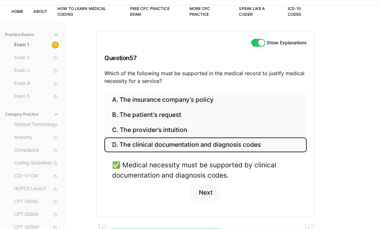
click at [103, 227] on button at bounding box center [101, 230] width 11 height 13
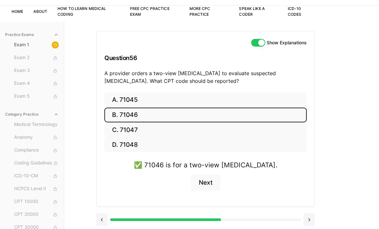
click at [103, 221] on button at bounding box center [101, 219] width 11 height 13
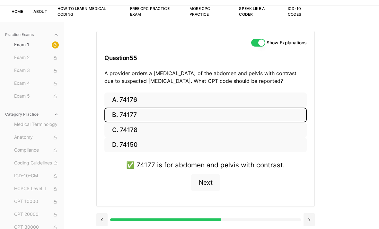
click at [104, 218] on button at bounding box center [101, 219] width 11 height 13
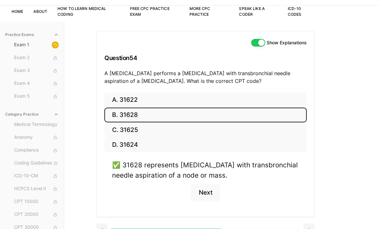
click at [99, 229] on button at bounding box center [101, 230] width 11 height 13
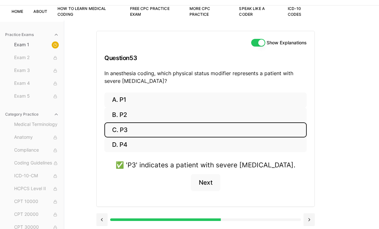
click at [101, 220] on button at bounding box center [101, 219] width 11 height 13
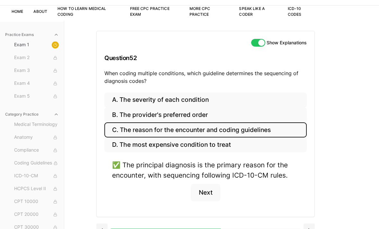
click at [102, 228] on button at bounding box center [101, 230] width 11 height 13
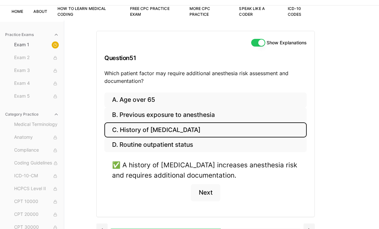
click at [100, 229] on button at bounding box center [101, 230] width 11 height 13
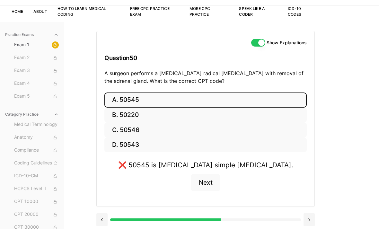
click at [124, 142] on button "D. 50543" at bounding box center [205, 145] width 203 height 15
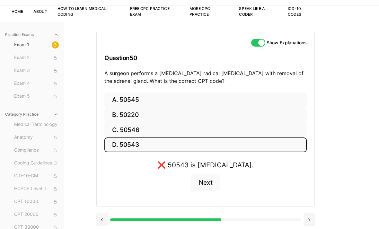
click at [123, 128] on button "C. 50546" at bounding box center [205, 129] width 203 height 15
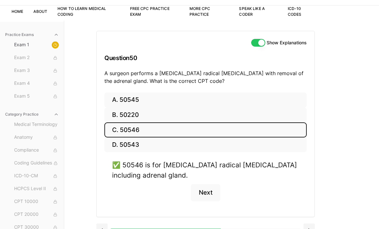
click at [100, 228] on button at bounding box center [101, 230] width 11 height 13
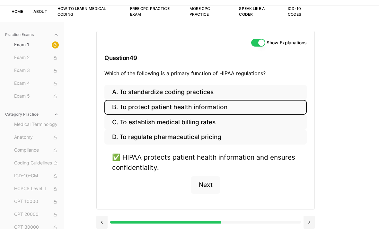
click at [100, 222] on button at bounding box center [101, 222] width 11 height 13
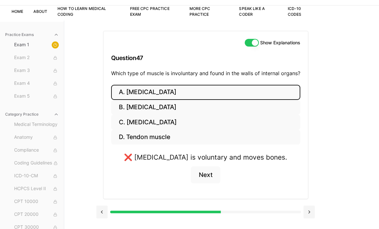
click at [135, 111] on button "B. [MEDICAL_DATA]" at bounding box center [205, 107] width 189 height 15
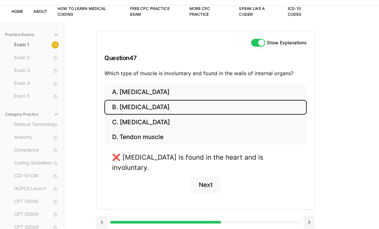
click at [132, 122] on button "C. [MEDICAL_DATA]" at bounding box center [205, 122] width 203 height 15
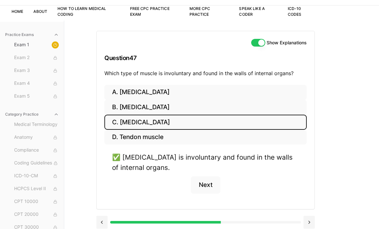
click at [100, 224] on button at bounding box center [101, 222] width 11 height 13
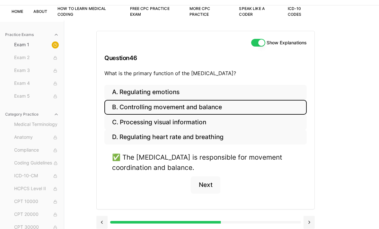
click at [102, 220] on button at bounding box center [101, 222] width 11 height 13
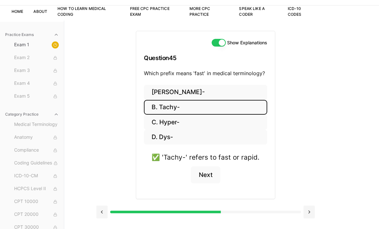
click at [102, 210] on button at bounding box center [101, 212] width 11 height 13
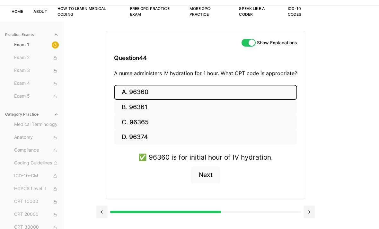
click at [101, 212] on button at bounding box center [101, 212] width 11 height 13
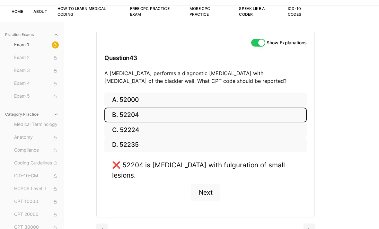
click at [133, 99] on button "A. 52000" at bounding box center [205, 100] width 203 height 15
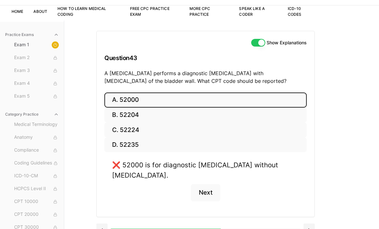
click at [123, 130] on button "C. 52224" at bounding box center [205, 129] width 203 height 15
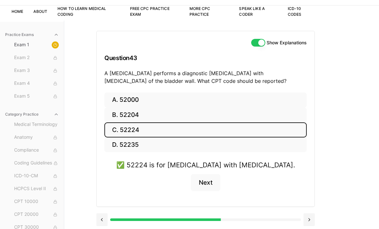
click at [149, 112] on button "B. 52204" at bounding box center [205, 115] width 203 height 15
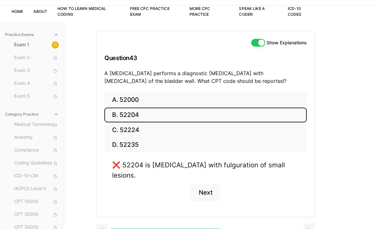
click at [100, 224] on button at bounding box center [101, 230] width 11 height 13
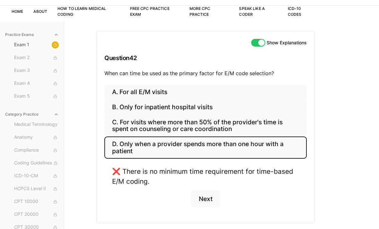
click at [128, 122] on button "C. For visits where more than 50% of the provider's time is spent on counseling…" at bounding box center [205, 126] width 203 height 22
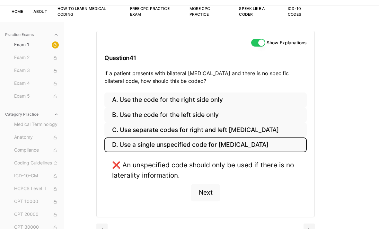
click at [129, 128] on button "C. Use separate codes for right and left [MEDICAL_DATA]" at bounding box center [205, 129] width 203 height 15
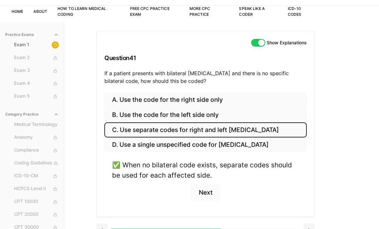
click at [99, 229] on button at bounding box center [101, 230] width 11 height 13
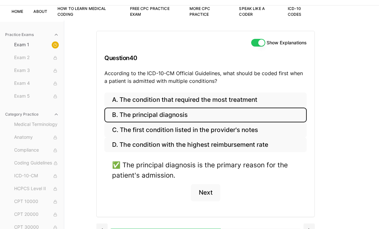
click at [100, 229] on button at bounding box center [101, 230] width 11 height 13
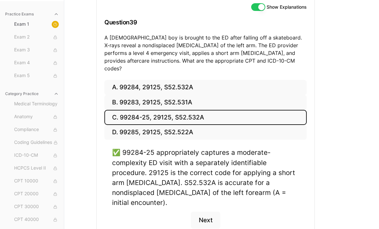
scroll to position [75, 0]
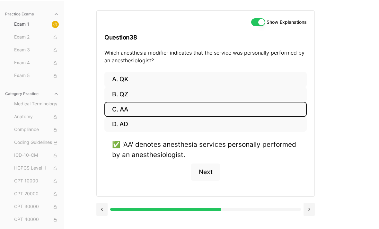
scroll to position [39, 0]
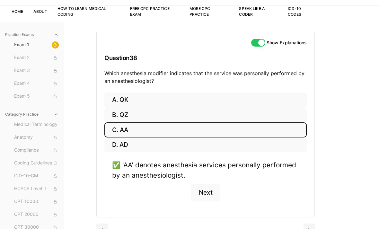
click at [100, 229] on button at bounding box center [101, 230] width 11 height 13
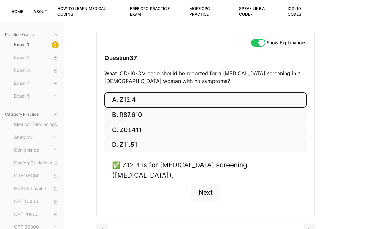
click at [102, 224] on button at bounding box center [101, 230] width 11 height 13
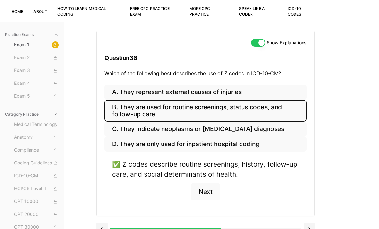
click at [102, 229] on button at bounding box center [101, 229] width 11 height 13
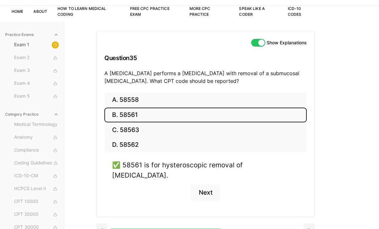
click at [101, 224] on button at bounding box center [101, 230] width 11 height 13
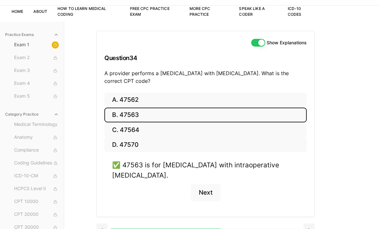
click at [101, 229] on button at bounding box center [101, 230] width 11 height 13
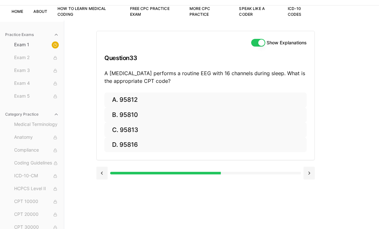
click at [124, 132] on button "C. 95813" at bounding box center [205, 129] width 203 height 15
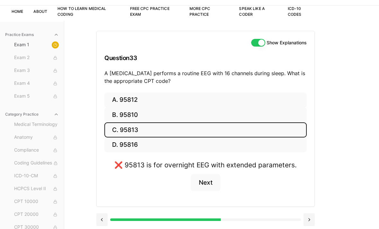
click at [122, 99] on button "A. 95812" at bounding box center [205, 100] width 203 height 15
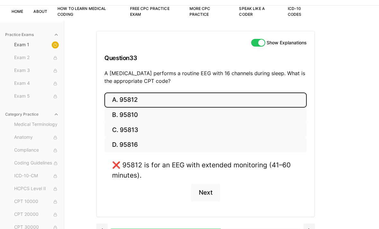
click at [124, 113] on button "B. 95810" at bounding box center [205, 115] width 203 height 15
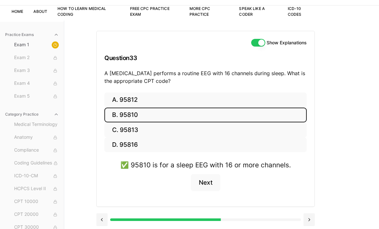
click at [101, 220] on button at bounding box center [101, 219] width 11 height 13
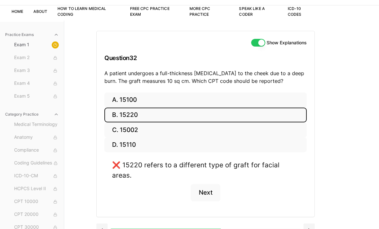
click at [129, 101] on button "A. 15100" at bounding box center [205, 100] width 203 height 15
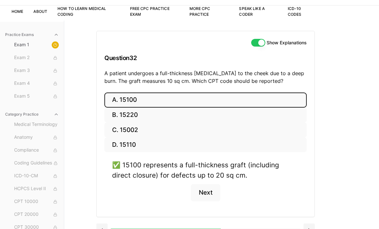
click at [102, 227] on button at bounding box center [101, 230] width 11 height 13
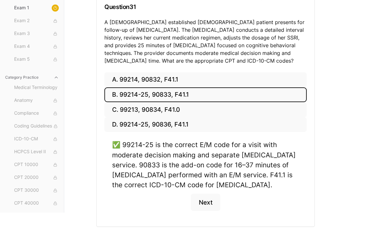
scroll to position [90, 0]
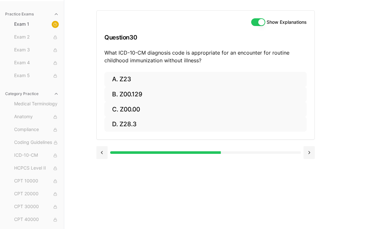
scroll to position [39, 0]
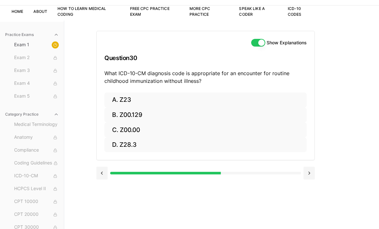
click at [314, 168] on button at bounding box center [309, 173] width 11 height 13
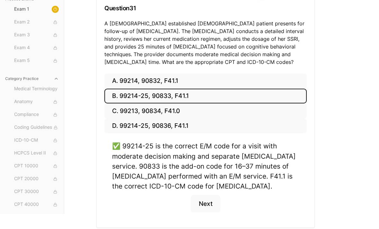
scroll to position [90, 0]
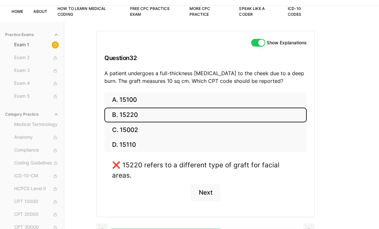
click at [309, 224] on button at bounding box center [309, 230] width 11 height 13
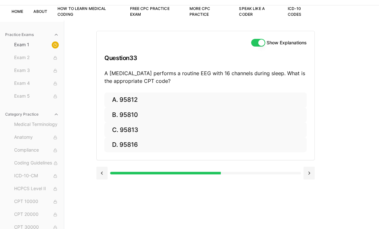
click at [105, 170] on button at bounding box center [101, 173] width 11 height 13
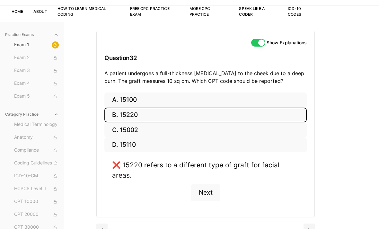
click at [311, 224] on button at bounding box center [309, 230] width 11 height 13
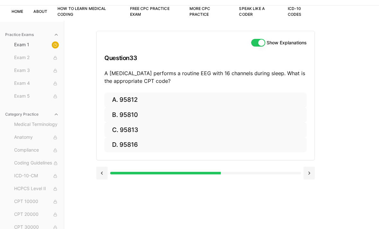
click at [311, 176] on button at bounding box center [309, 173] width 11 height 13
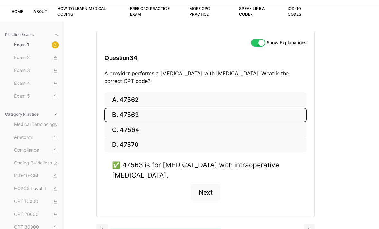
click at [308, 229] on button at bounding box center [309, 230] width 11 height 13
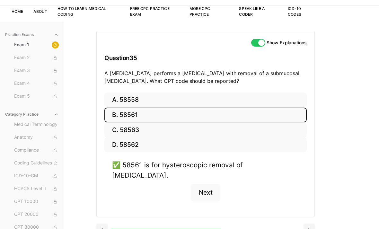
click at [310, 224] on button at bounding box center [309, 230] width 11 height 13
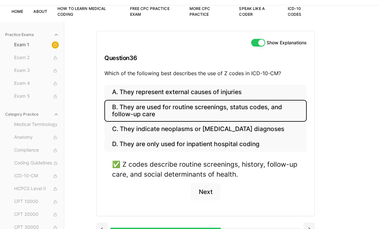
click at [312, 229] on button at bounding box center [309, 229] width 11 height 13
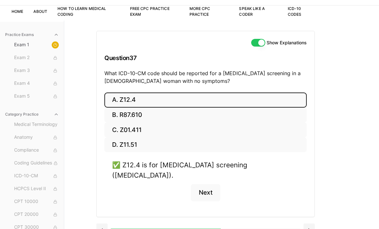
click at [309, 224] on button at bounding box center [309, 230] width 11 height 13
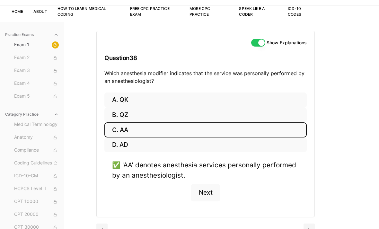
click at [311, 224] on button at bounding box center [309, 230] width 11 height 13
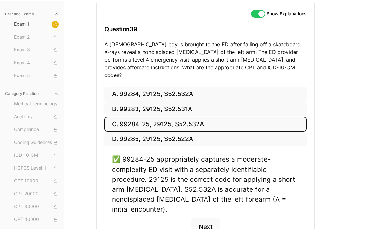
scroll to position [75, 0]
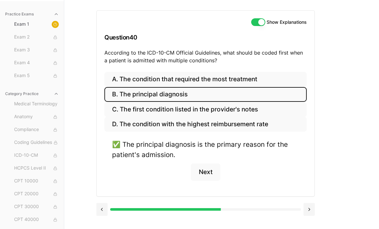
scroll to position [39, 0]
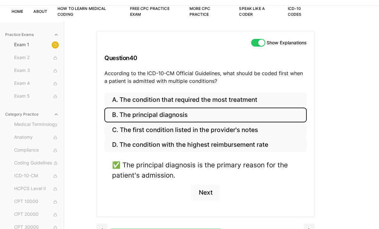
click at [309, 229] on button at bounding box center [309, 230] width 11 height 13
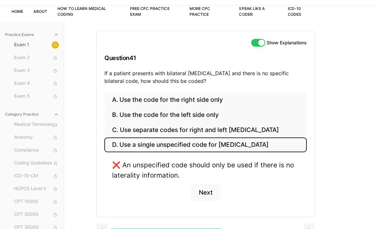
click at [307, 229] on button at bounding box center [309, 230] width 11 height 13
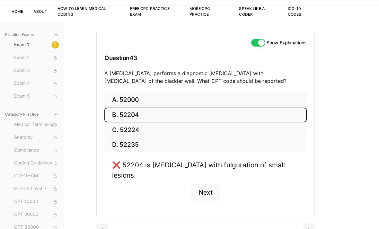
click at [311, 224] on button at bounding box center [309, 230] width 11 height 13
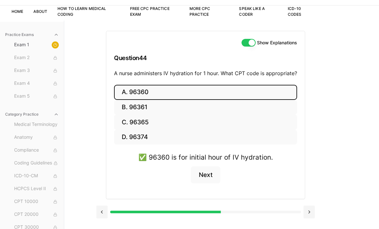
click at [311, 214] on button at bounding box center [309, 212] width 11 height 13
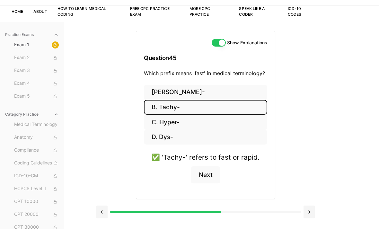
click at [306, 215] on button at bounding box center [309, 212] width 11 height 13
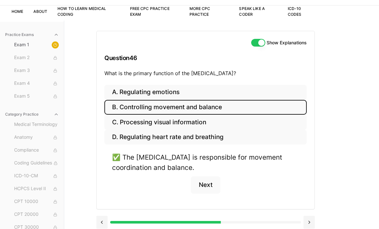
click at [306, 222] on button at bounding box center [309, 222] width 11 height 13
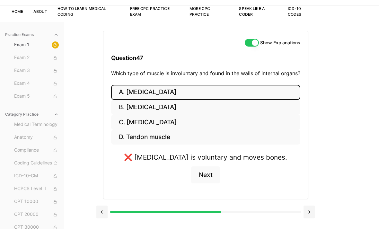
click at [308, 214] on button at bounding box center [309, 212] width 11 height 13
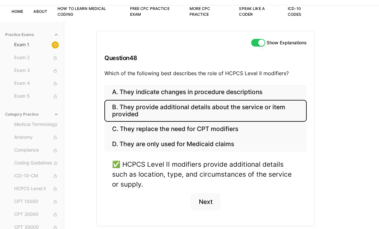
click at [309, 217] on div "A. They indicate changes in procedure descriptions B. They provide additional d…" at bounding box center [206, 155] width 218 height 141
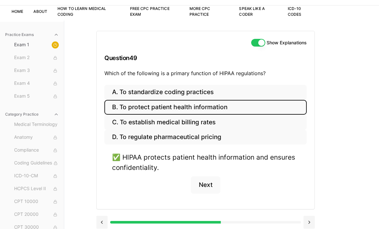
click at [310, 219] on button at bounding box center [309, 222] width 11 height 13
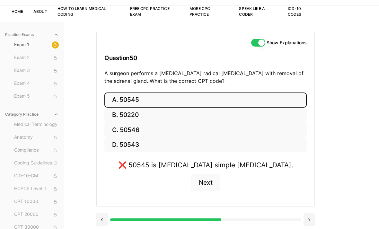
click at [307, 220] on button at bounding box center [309, 219] width 11 height 13
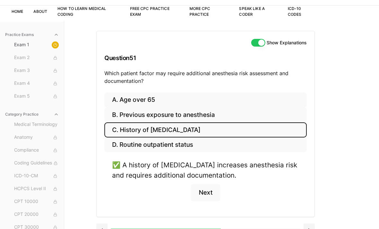
click at [307, 229] on button at bounding box center [309, 230] width 11 height 13
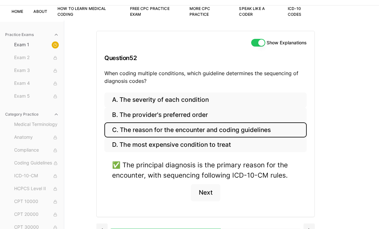
click at [308, 229] on button at bounding box center [309, 230] width 11 height 13
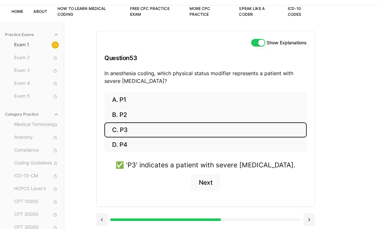
click at [305, 225] on button at bounding box center [309, 219] width 11 height 13
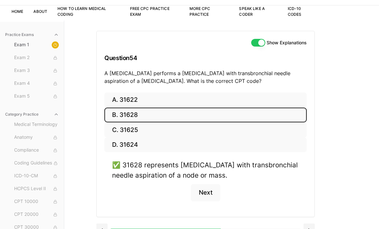
click at [308, 229] on button at bounding box center [309, 230] width 11 height 13
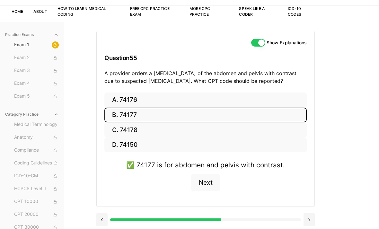
click at [310, 229] on div "Show Explanations Question 55 A provider orders a [MEDICAL_DATA] of the abdomen…" at bounding box center [221, 135] width 251 height 229
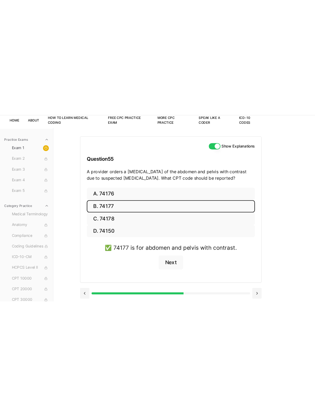
scroll to position [0, 0]
